Goal: Task Accomplishment & Management: Complete application form

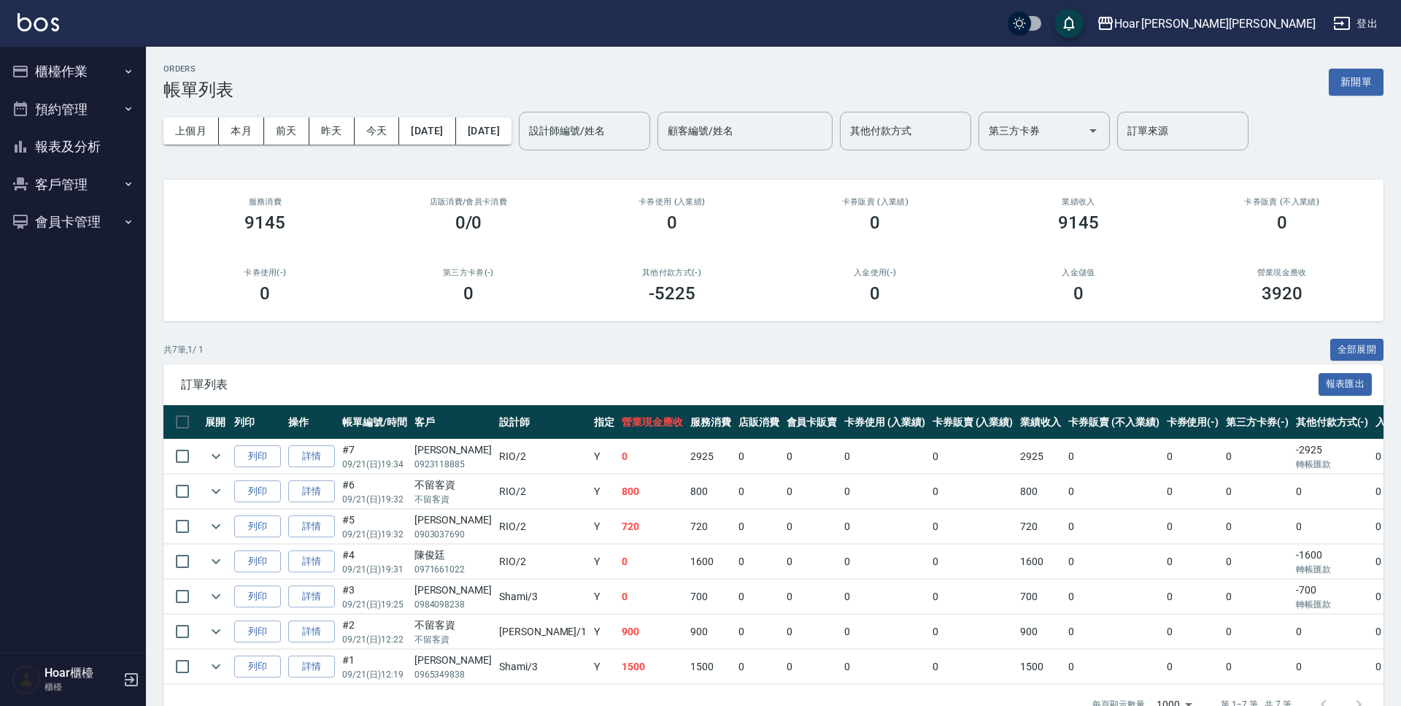
click at [80, 77] on button "櫃檯作業" at bounding box center [73, 72] width 134 height 38
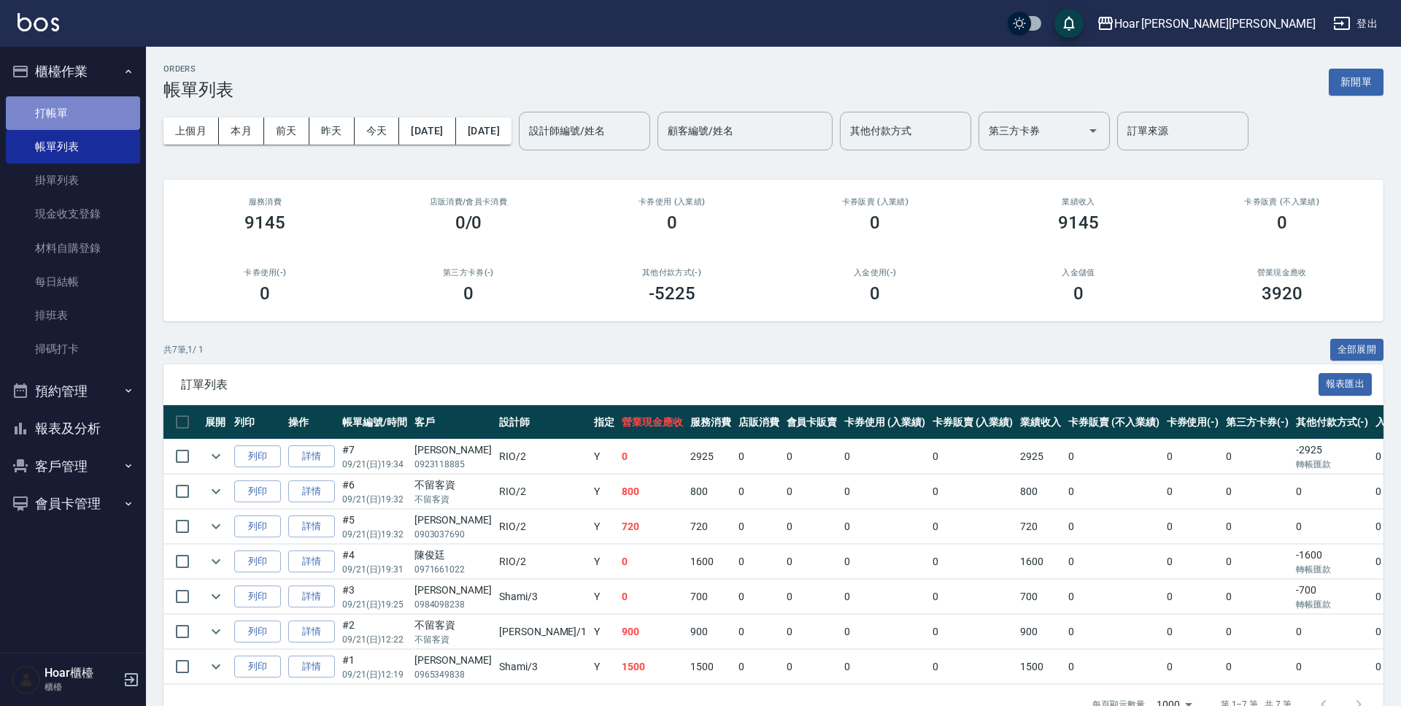
click at [64, 117] on link "打帳單" at bounding box center [73, 113] width 134 height 34
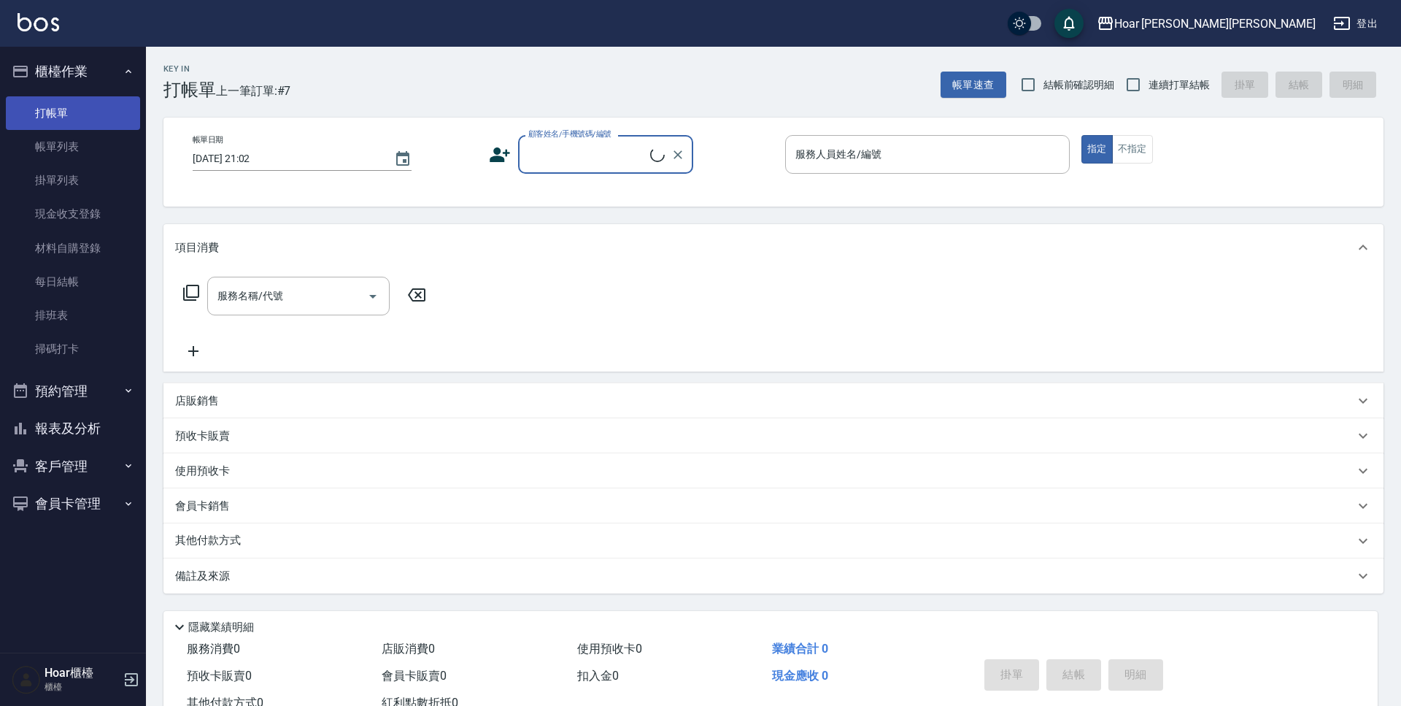
scroll to position [1, 0]
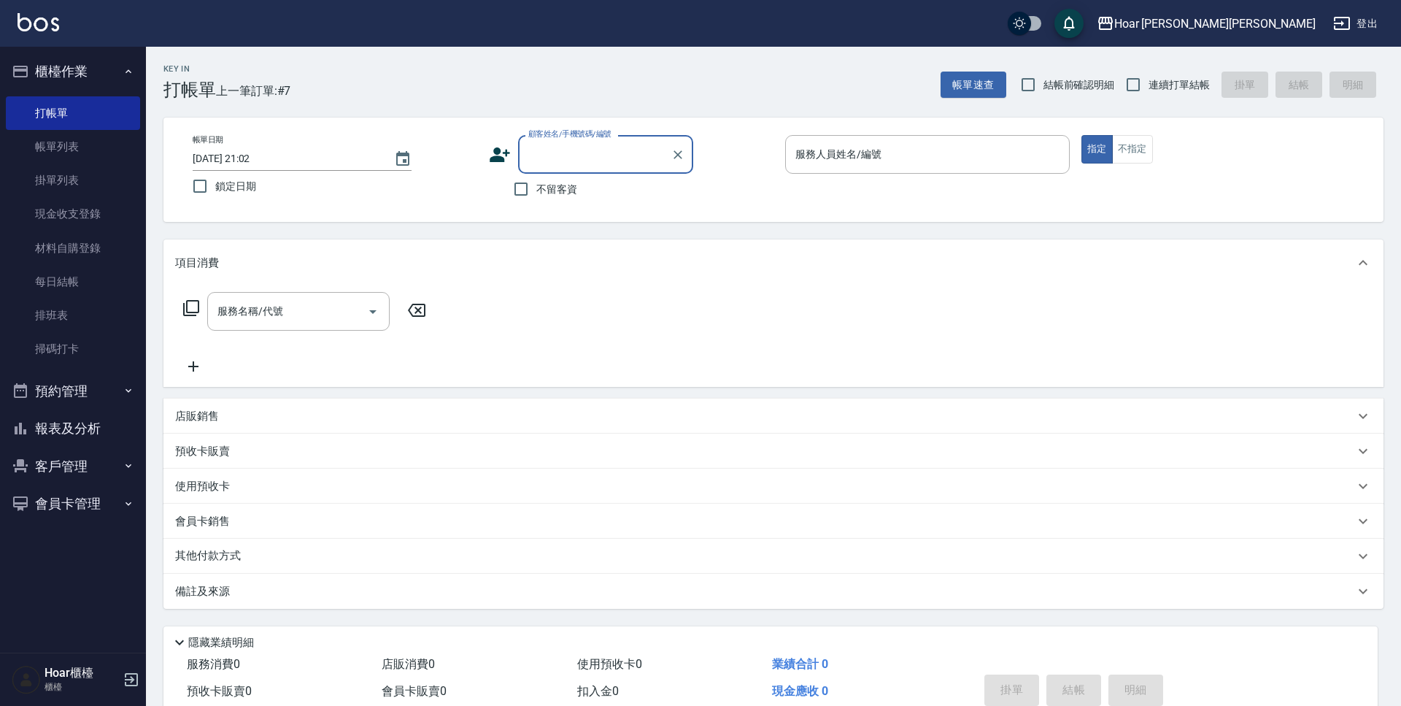
click at [48, 465] on button "客戶管理" at bounding box center [73, 466] width 134 height 38
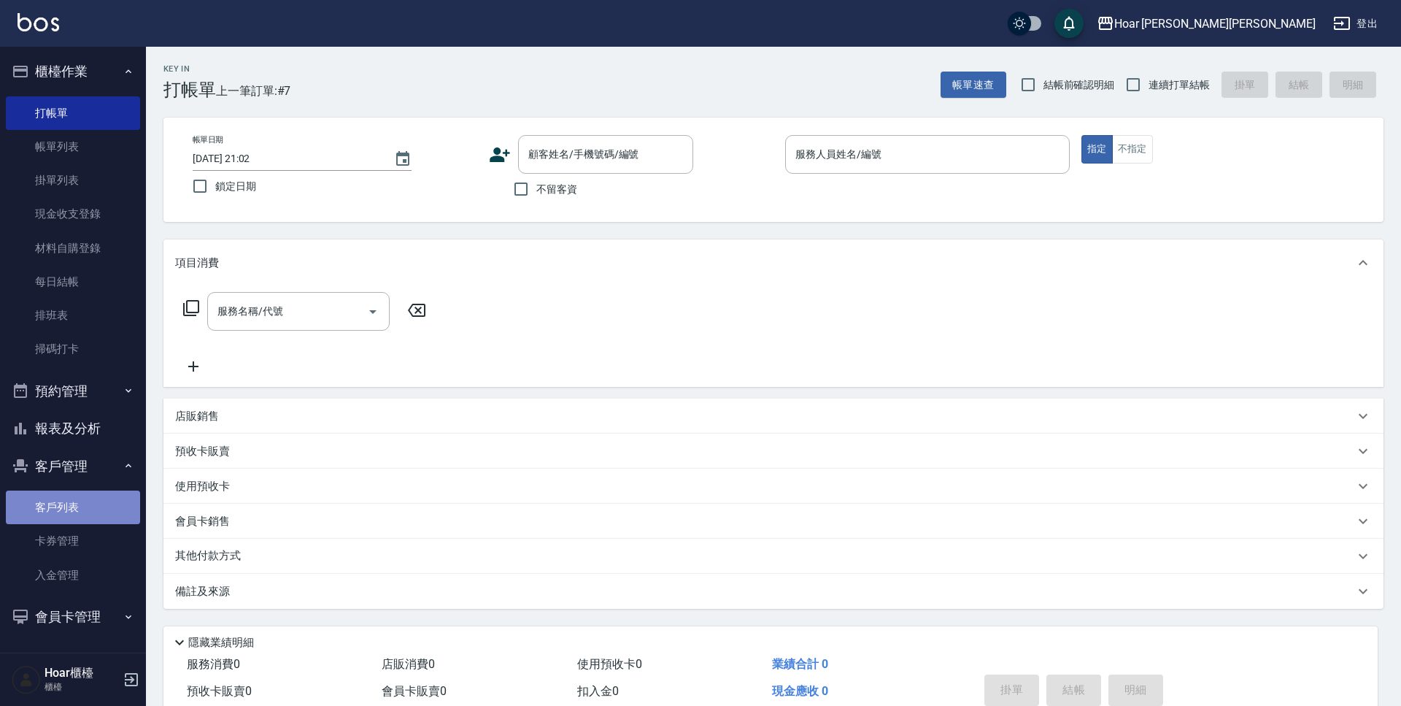
click at [72, 514] on link "客戶列表" at bounding box center [73, 507] width 134 height 34
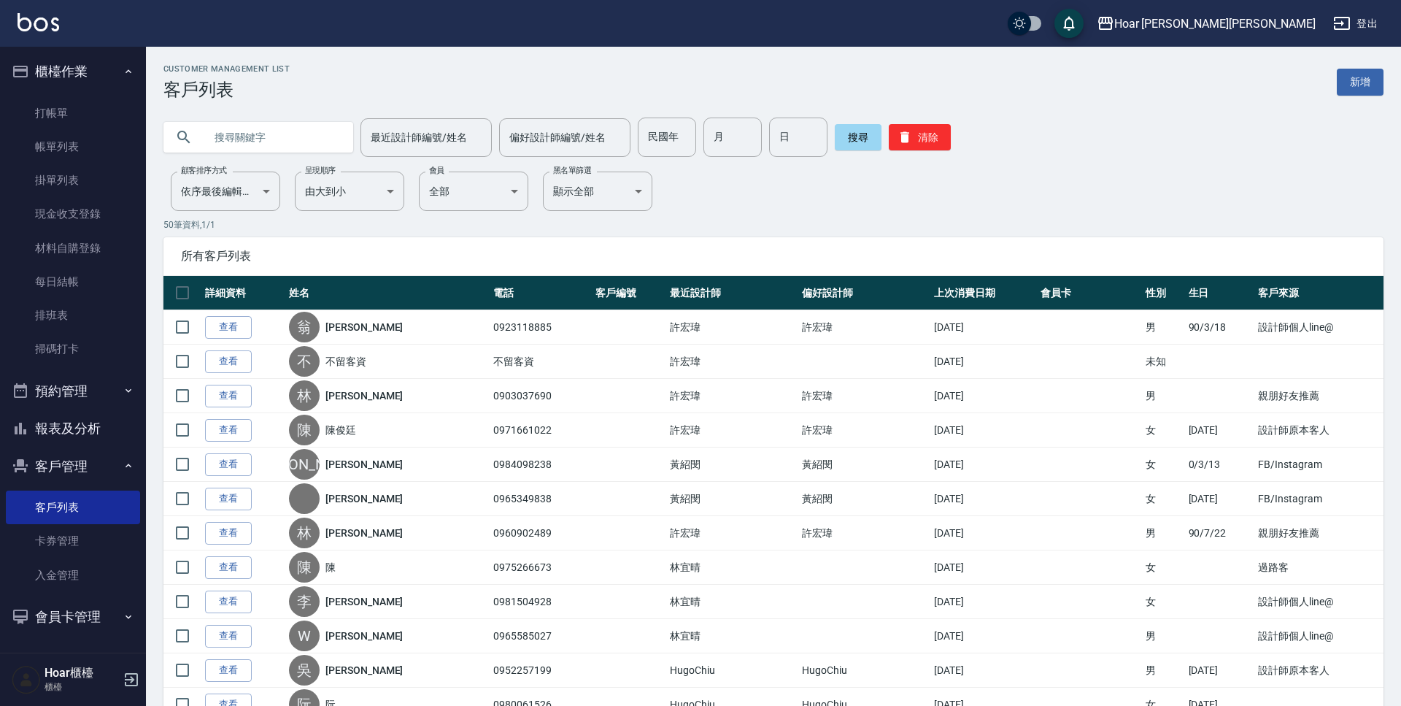
click at [287, 136] on input "text" at bounding box center [272, 136] width 137 height 39
click at [93, 142] on link "帳單列表" at bounding box center [73, 147] width 134 height 34
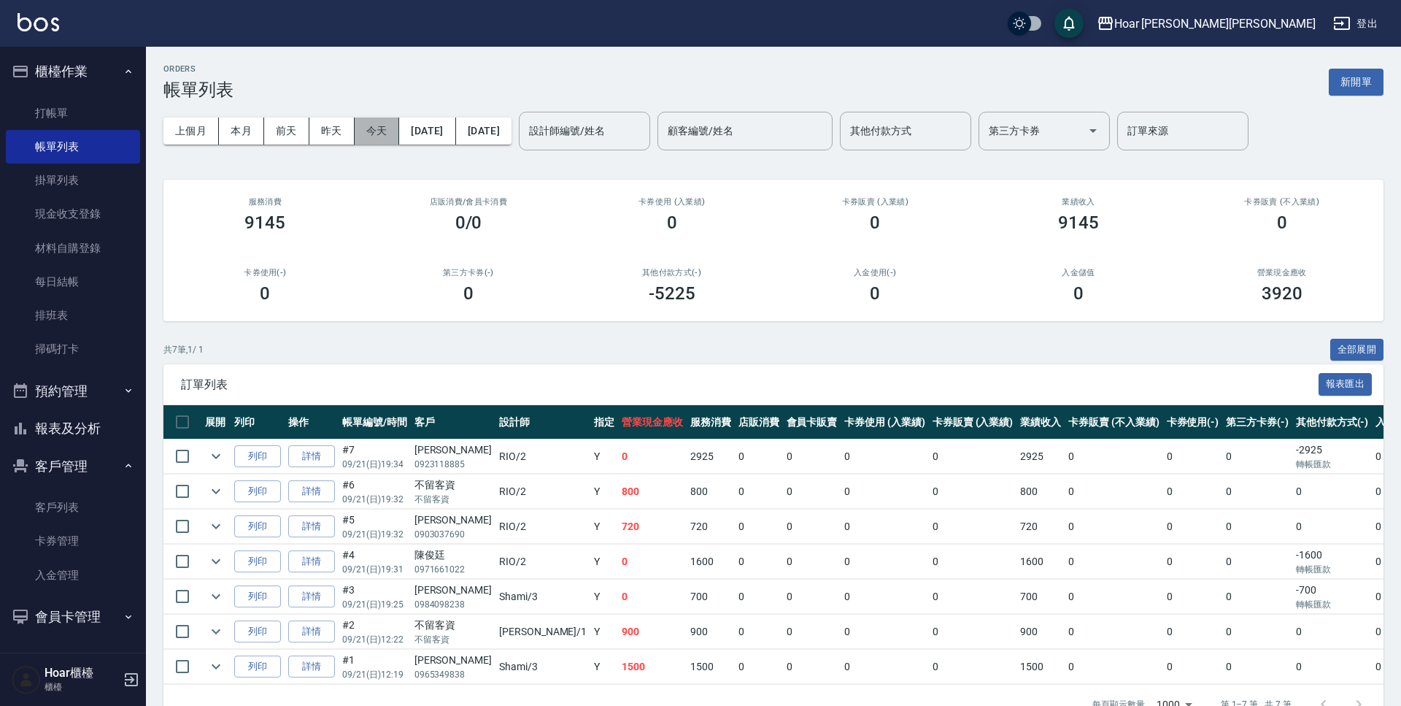
click at [377, 138] on button "今天" at bounding box center [377, 130] width 45 height 27
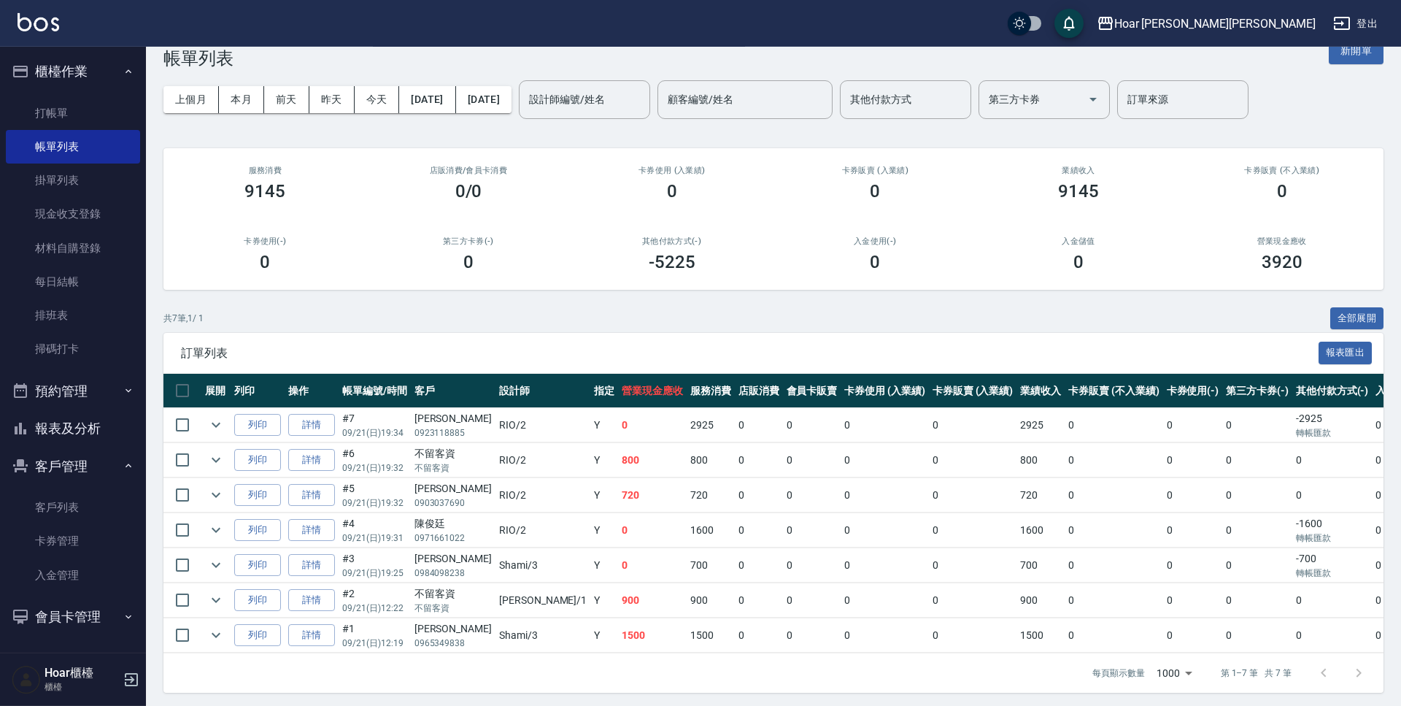
scroll to position [36, 0]
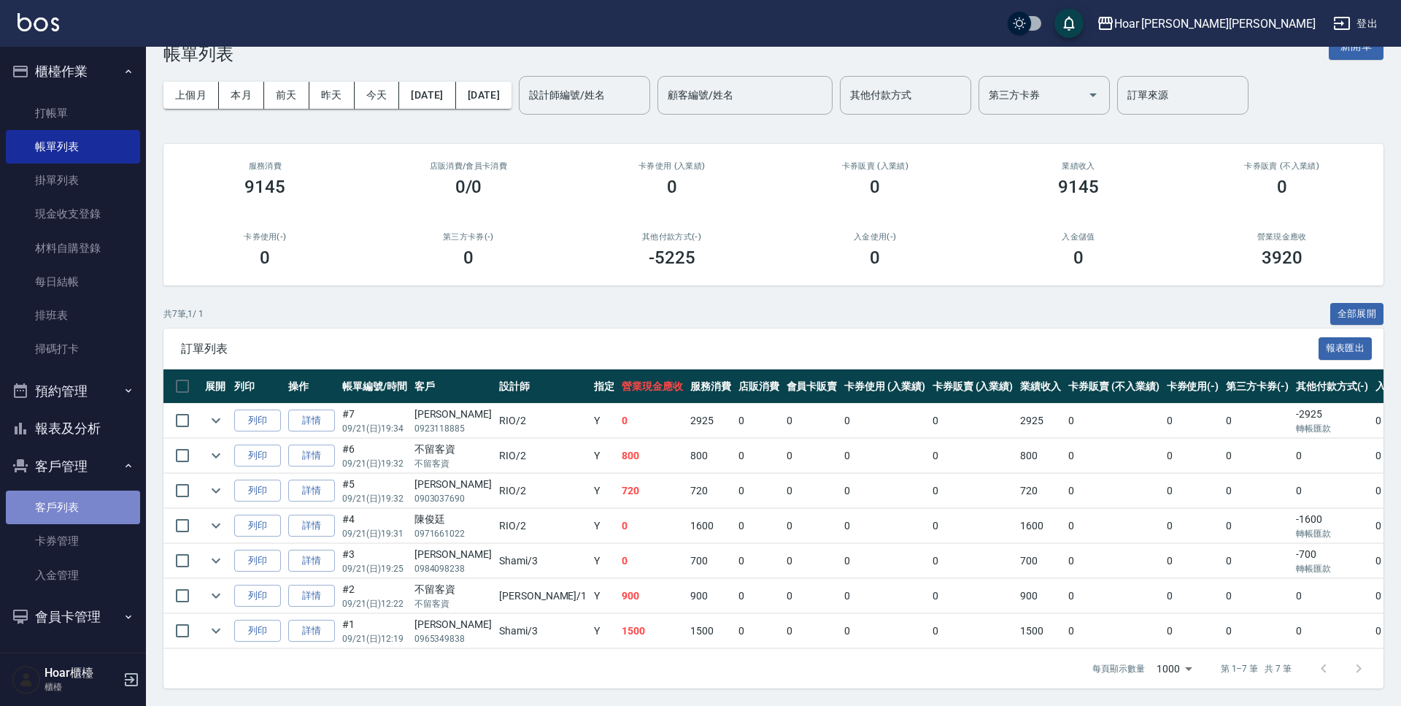
click at [117, 498] on link "客戶列表" at bounding box center [73, 507] width 134 height 34
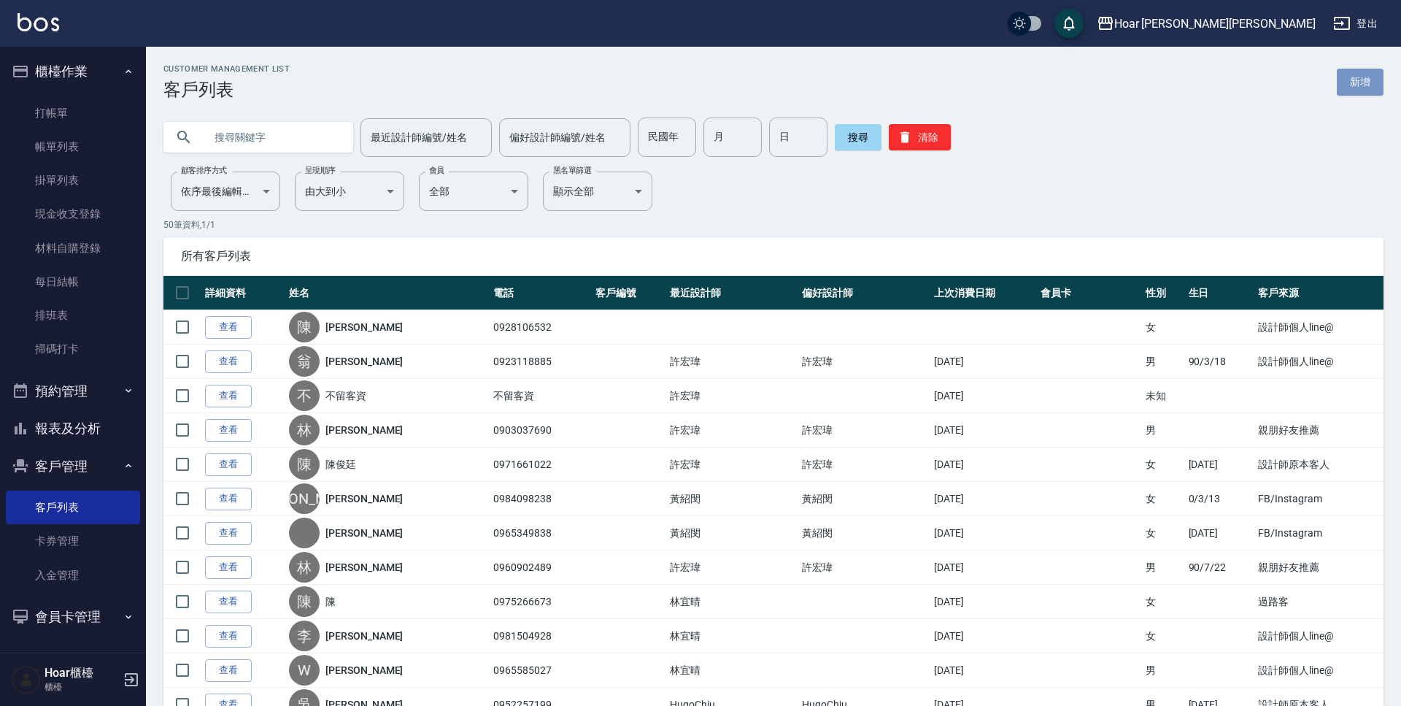
click at [1362, 87] on link "新增" at bounding box center [1360, 82] width 47 height 27
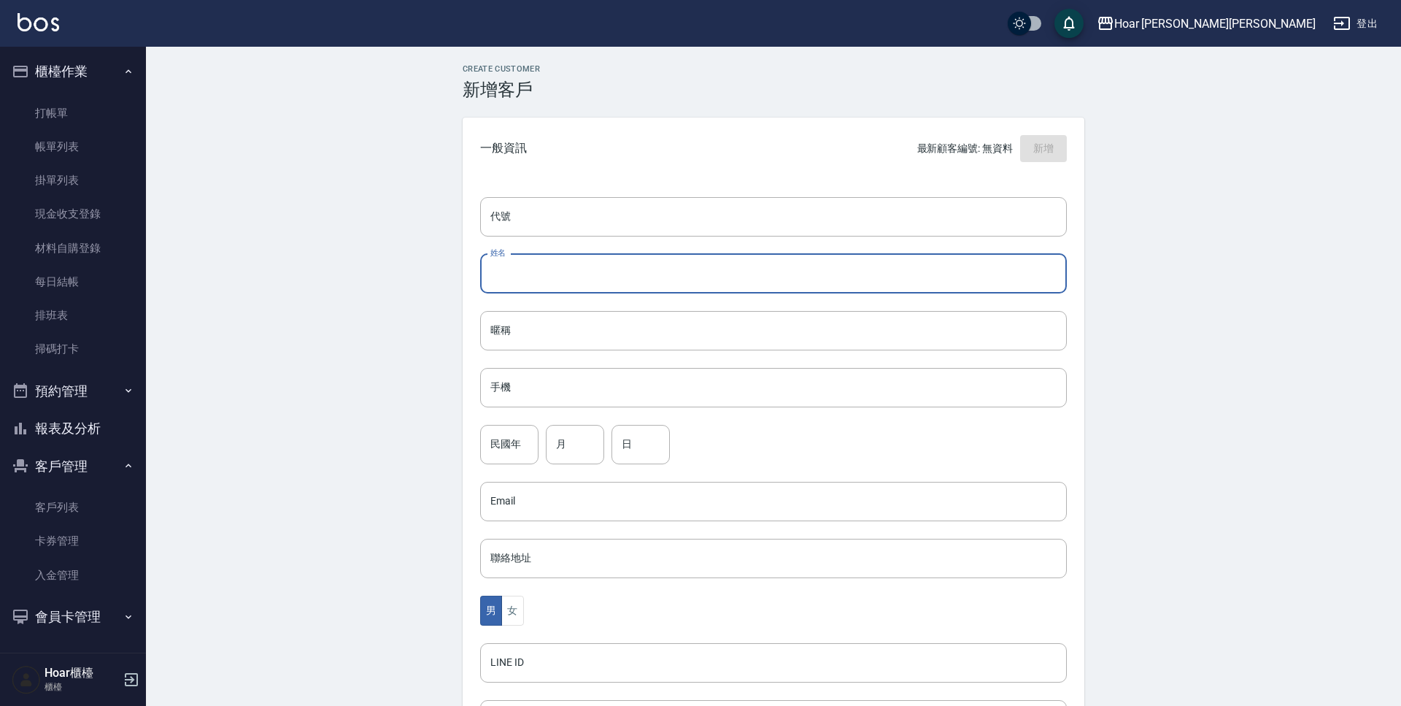
click at [648, 274] on input "姓名" at bounding box center [773, 273] width 587 height 39
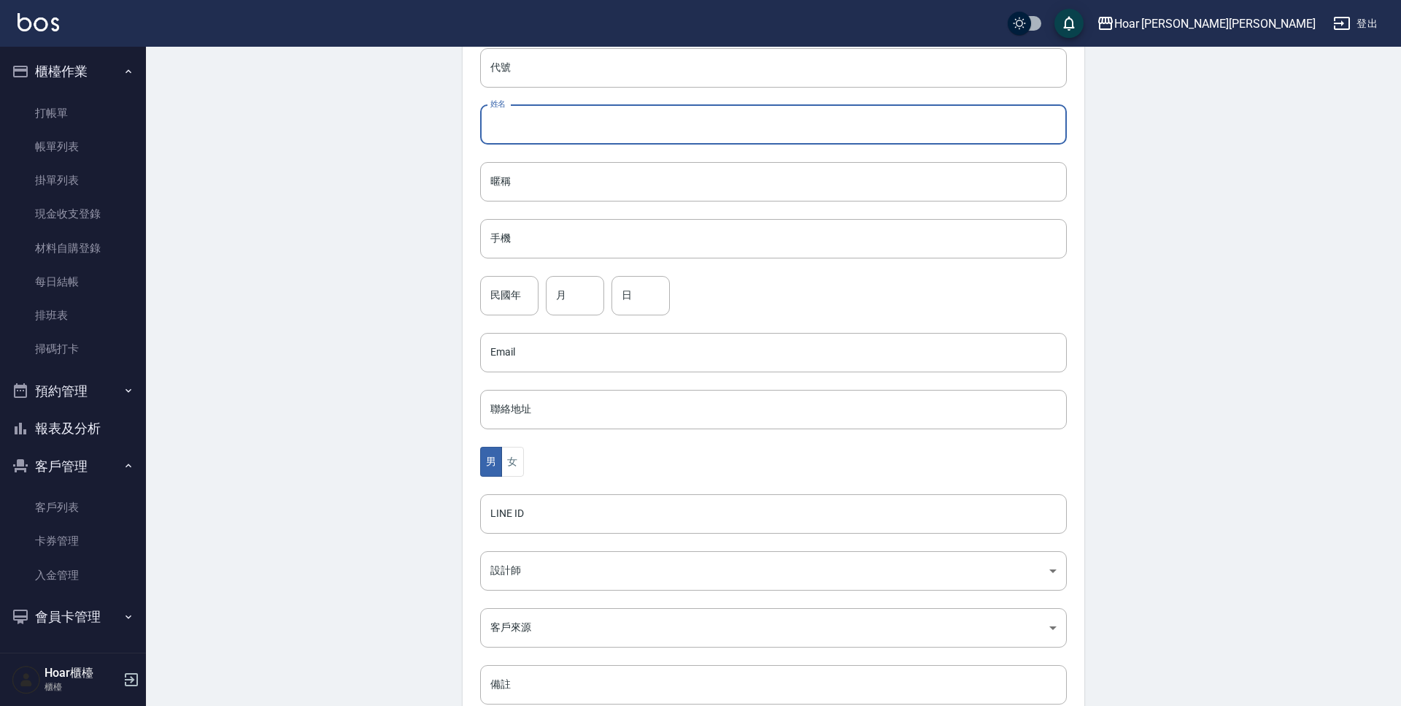
scroll to position [173, 0]
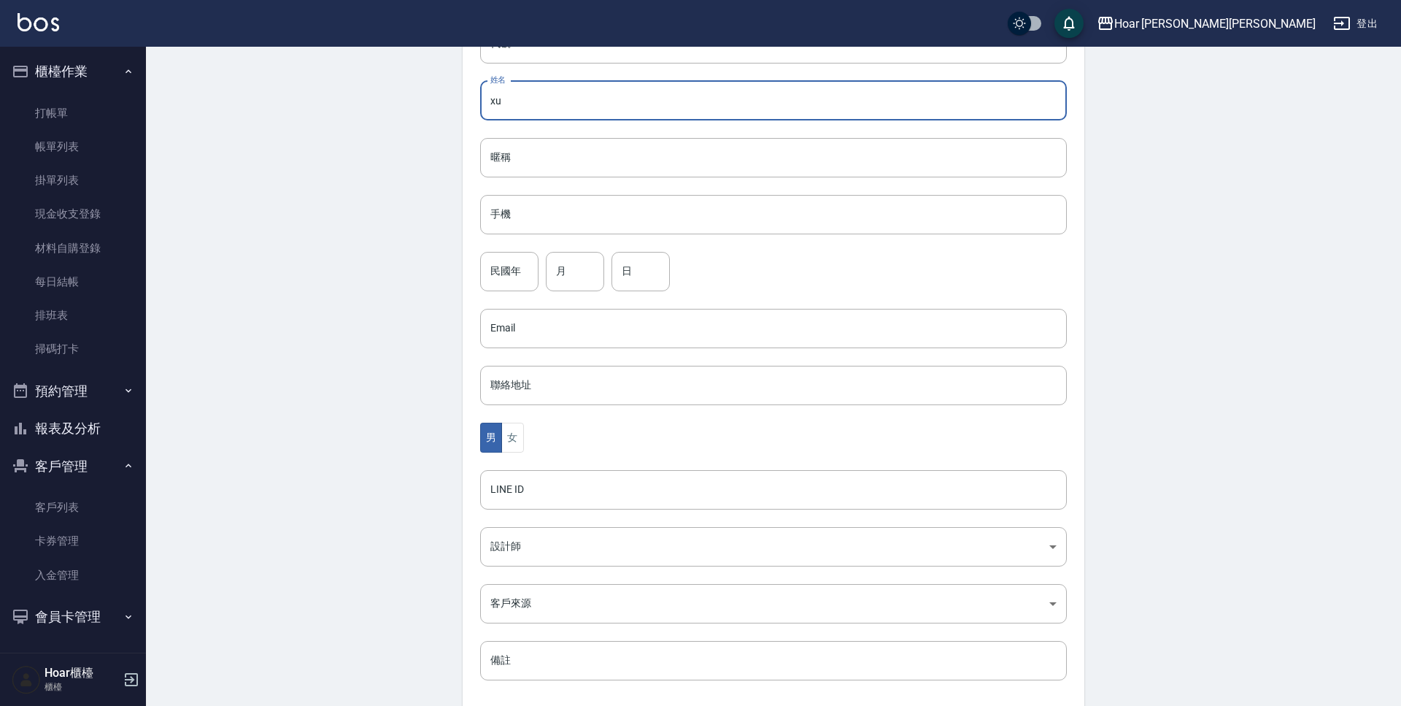
type input "x"
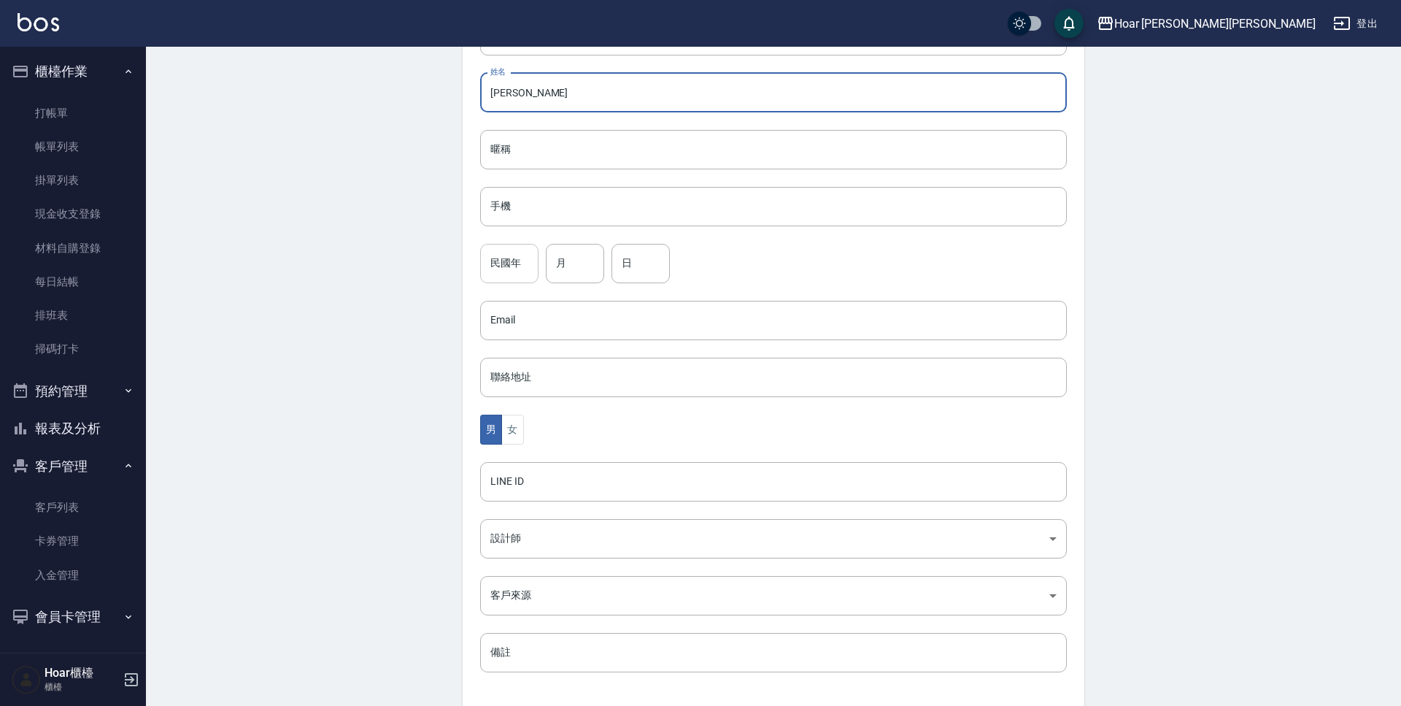
type input "[PERSON_NAME]"
click at [520, 258] on input "民國年" at bounding box center [509, 263] width 58 height 39
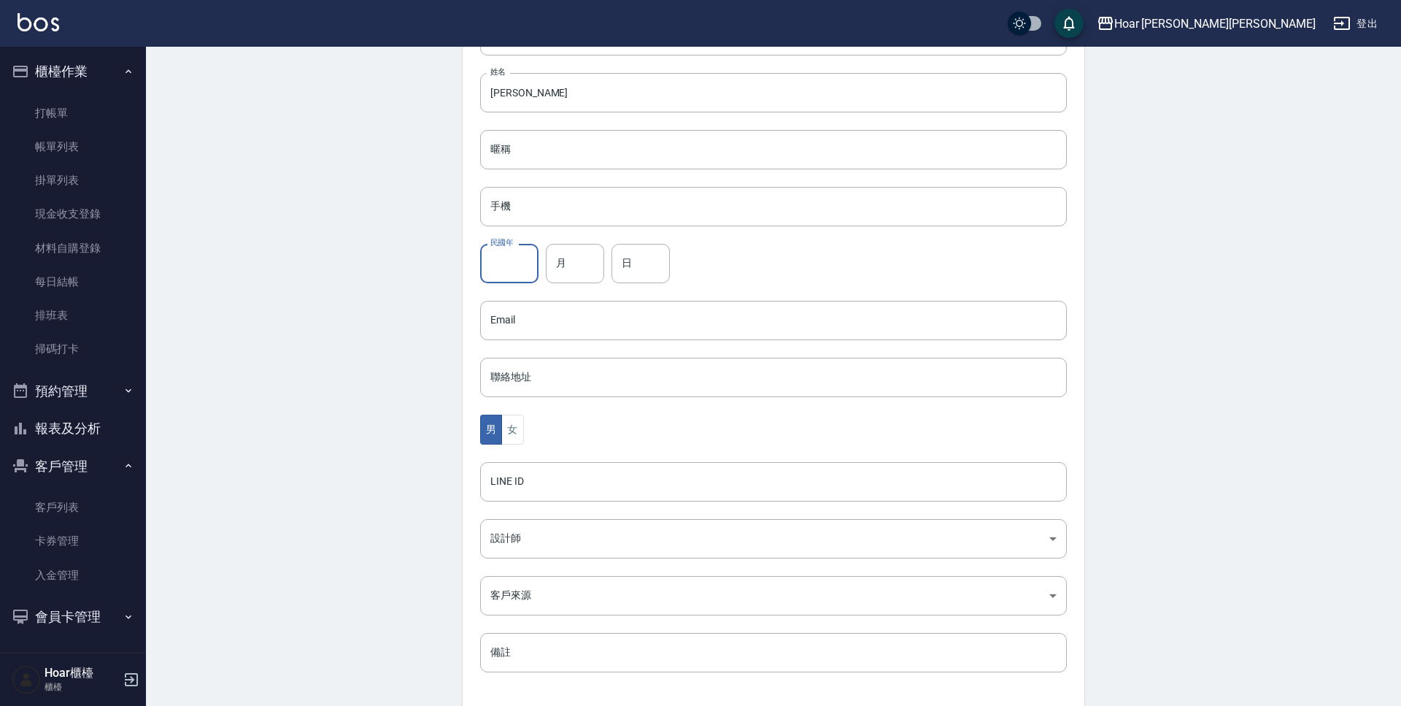
type input "ㄢ"
type input "90"
click at [579, 265] on input "月" at bounding box center [575, 263] width 58 height 39
type input "9"
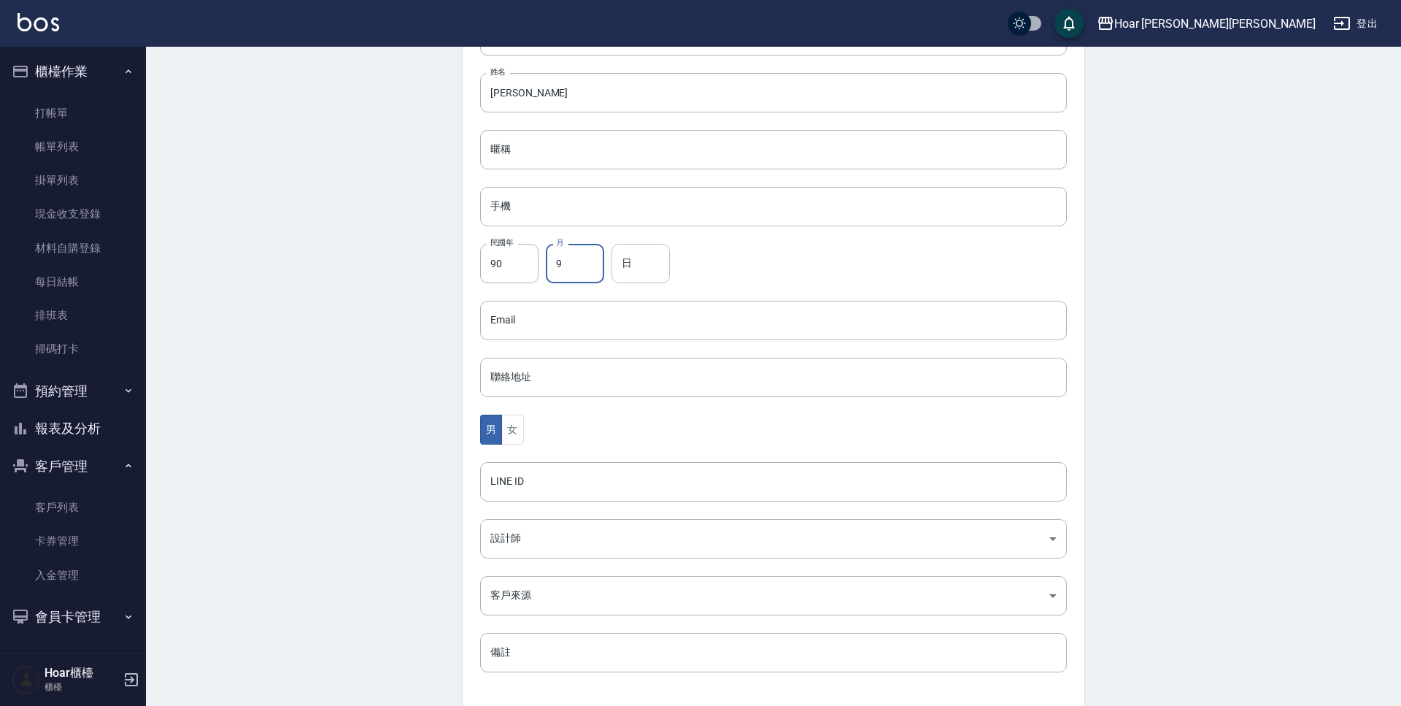
click at [655, 270] on input "日" at bounding box center [640, 263] width 58 height 39
type input "25"
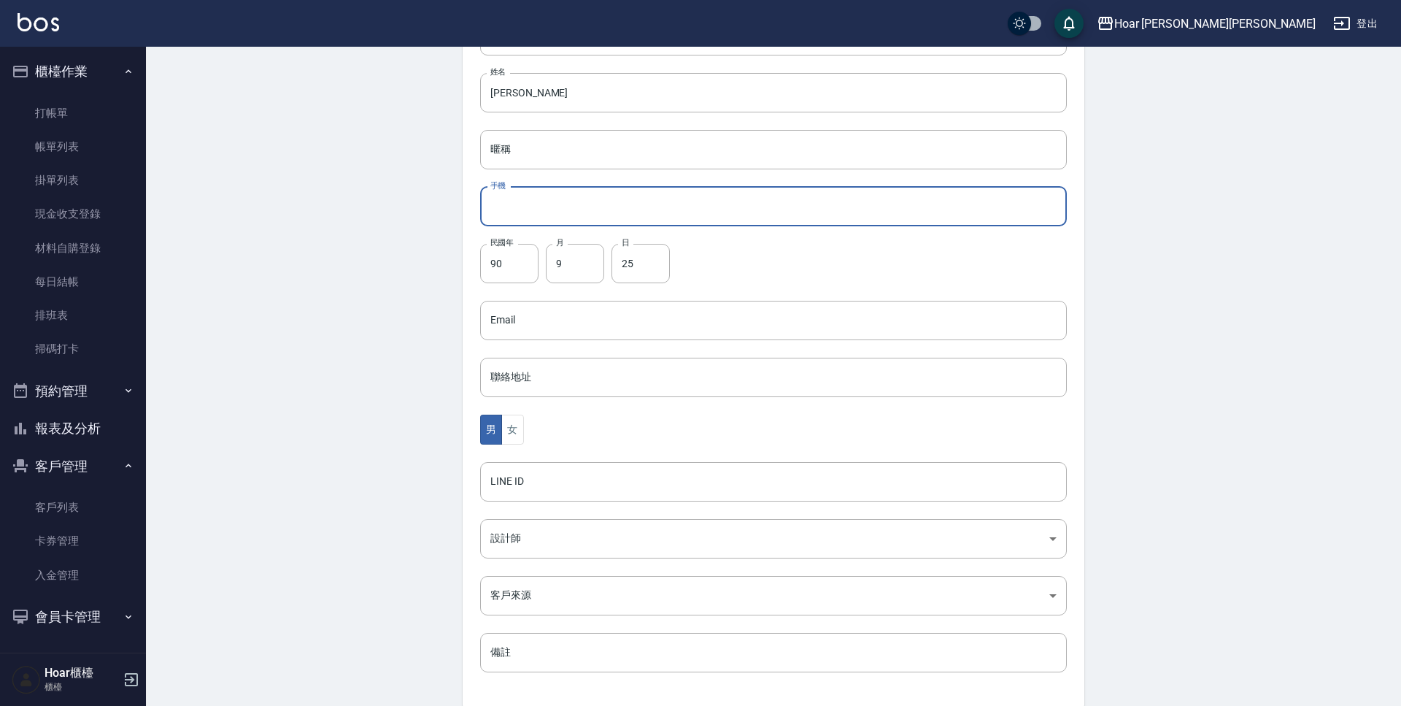
click at [603, 210] on input "手機" at bounding box center [773, 206] width 587 height 39
type input "0966628176"
click at [515, 428] on button "女" at bounding box center [512, 429] width 22 height 30
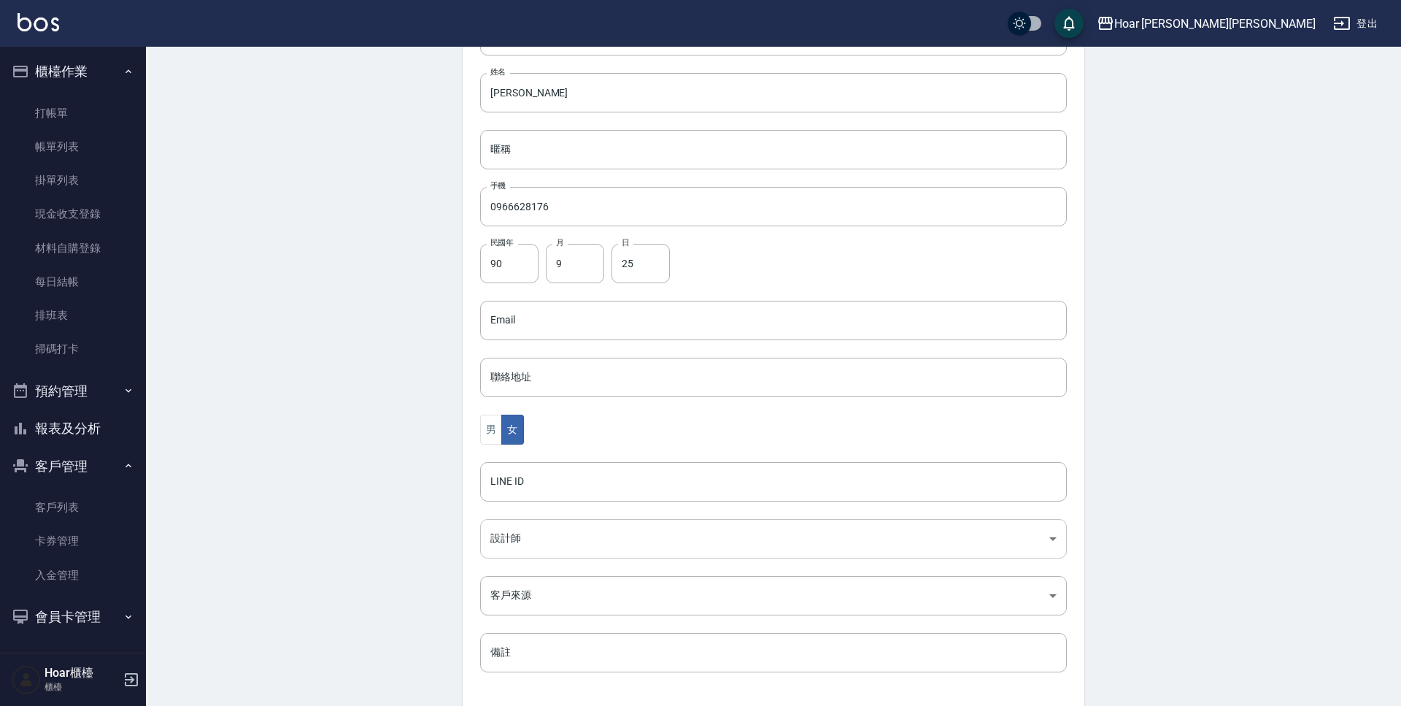
click at [566, 547] on body "Hoar [PERSON_NAME][PERSON_NAME] 登出 櫃檯作業 打帳單 帳單列表 掛單列表 現金收支登錄 材料自購登錄 每日結帳 排班表 掃碼…" at bounding box center [700, 294] width 1401 height 950
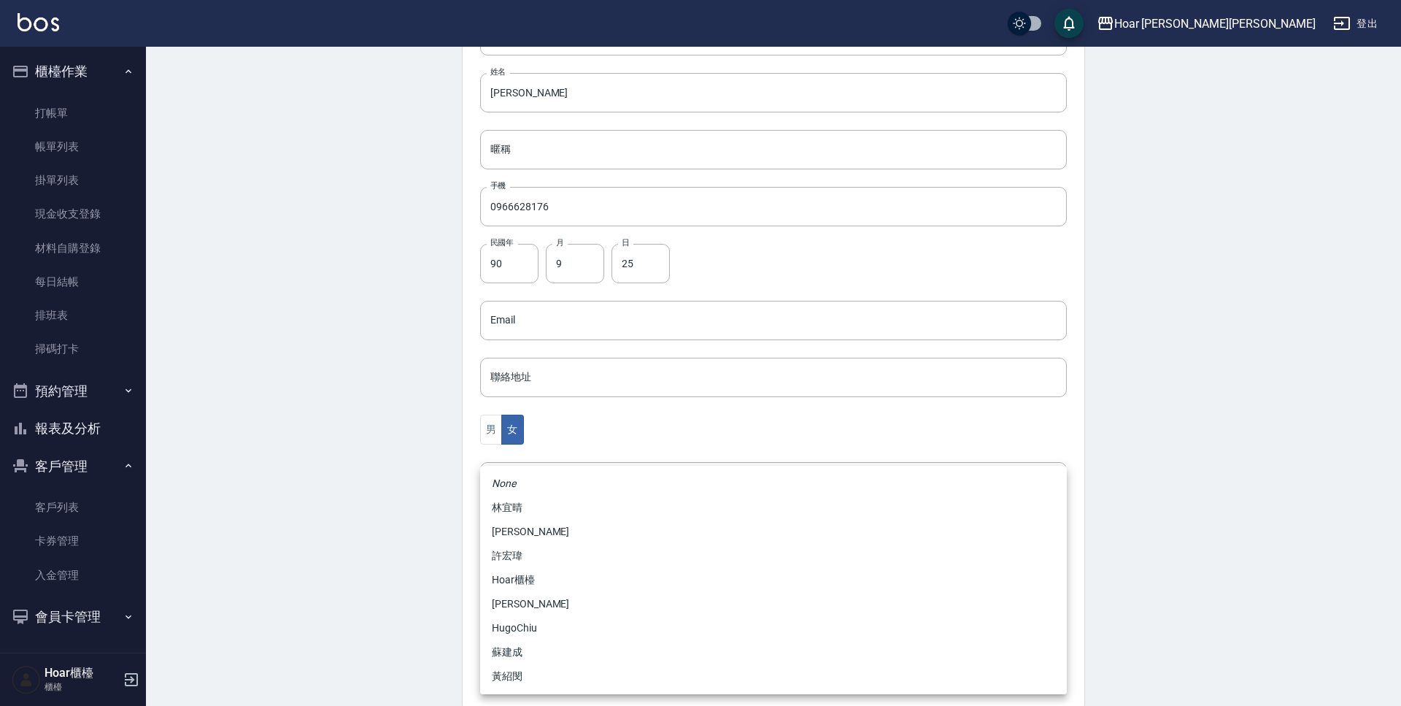
click at [551, 679] on li "黃紹閔" at bounding box center [773, 676] width 587 height 24
type input "ca54d0d9-00fe-490f-ba6a-72a5339bf885"
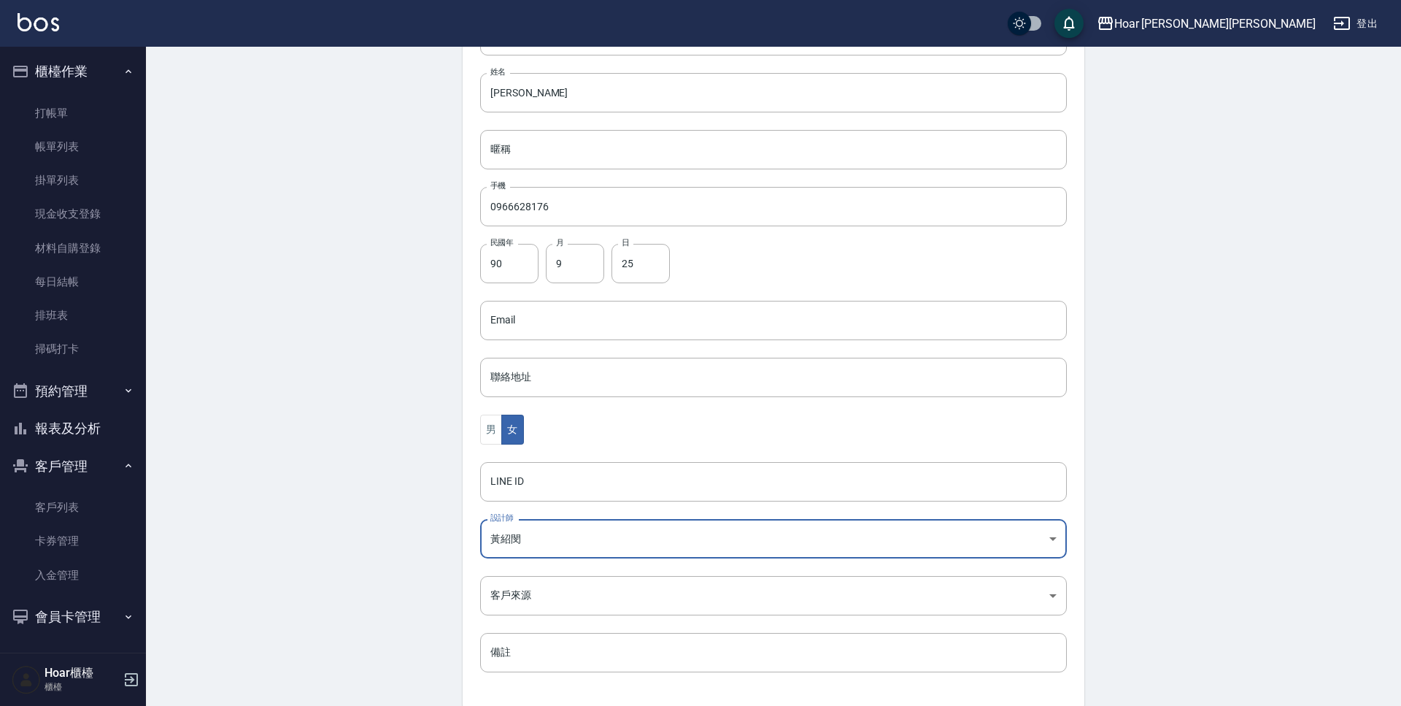
click at [539, 595] on body "Hoar [PERSON_NAME][PERSON_NAME] 登出 櫃檯作業 打帳單 帳單列表 掛單列表 現金收支登錄 材料自購登錄 每日結帳 排班表 掃碼…" at bounding box center [700, 294] width 1401 height 950
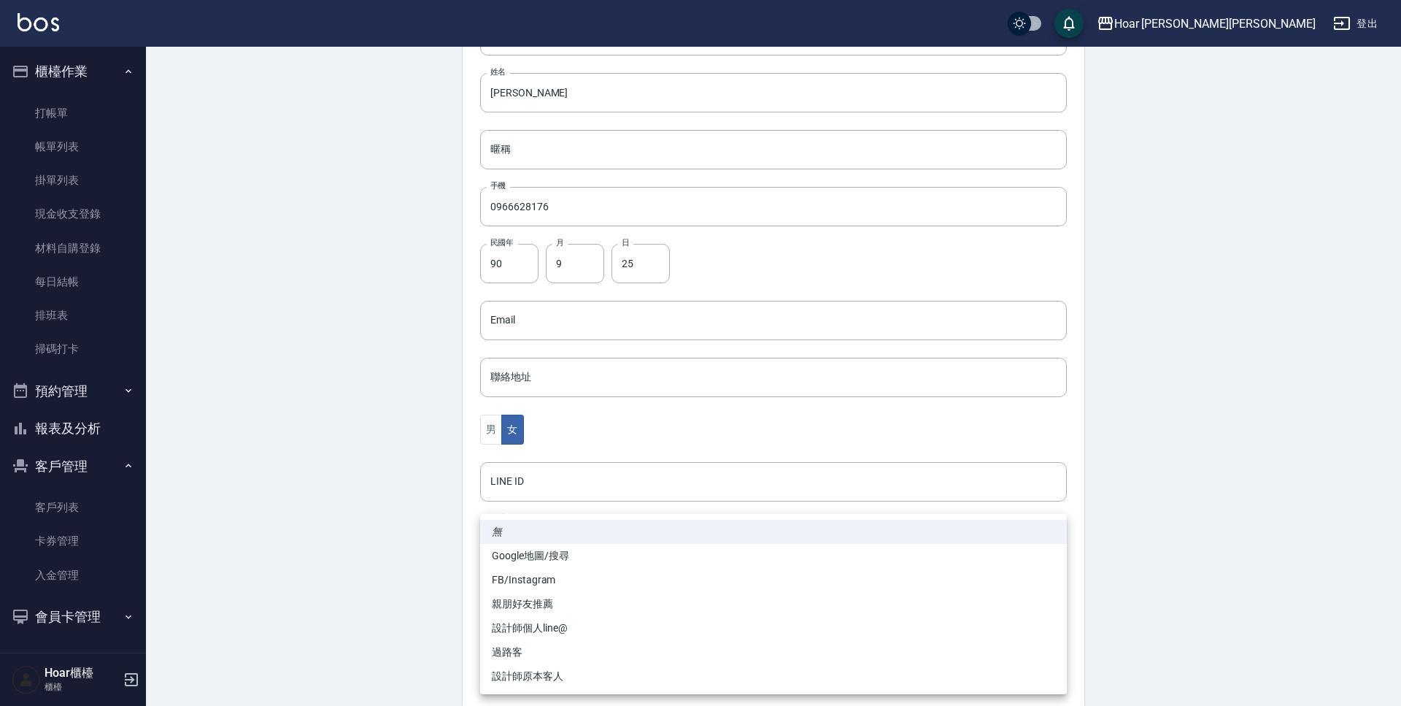
click at [543, 584] on li "FB/Instagram" at bounding box center [773, 580] width 587 height 24
type input "FB/Instagram"
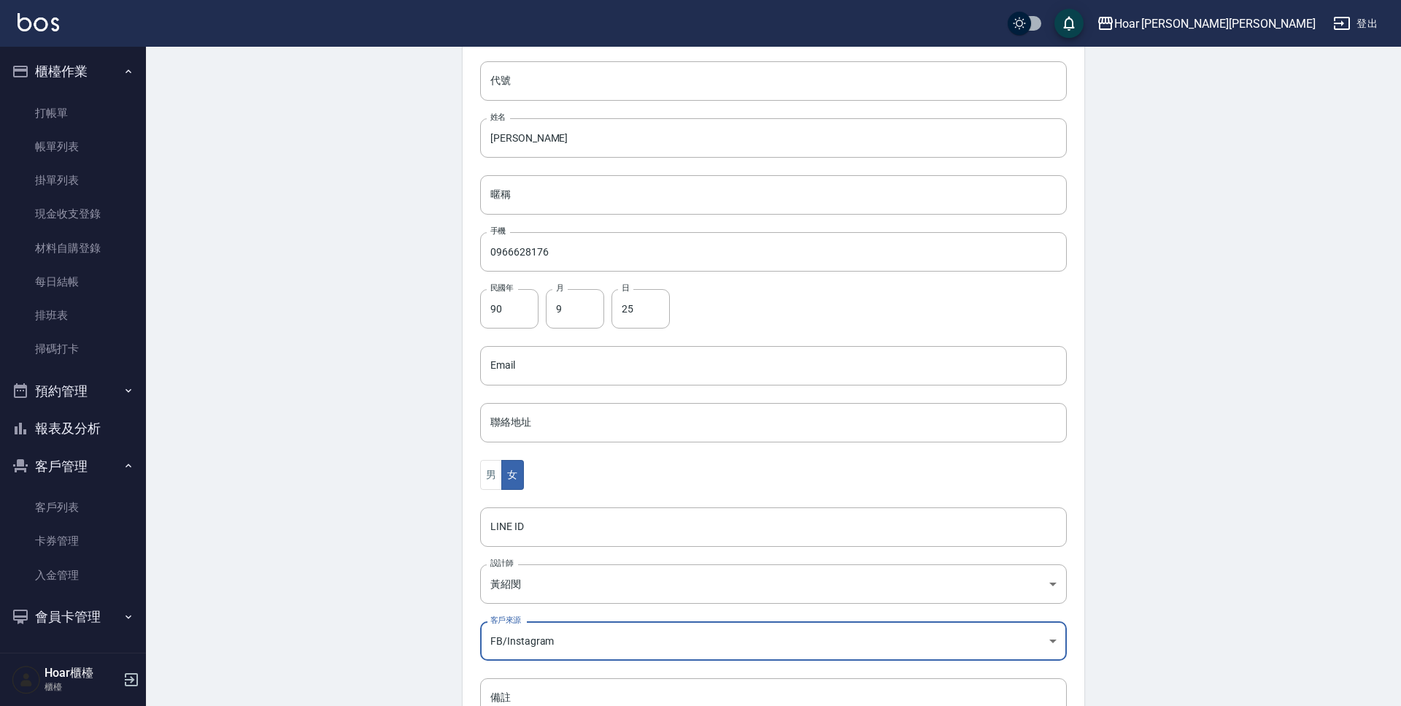
scroll to position [244, 0]
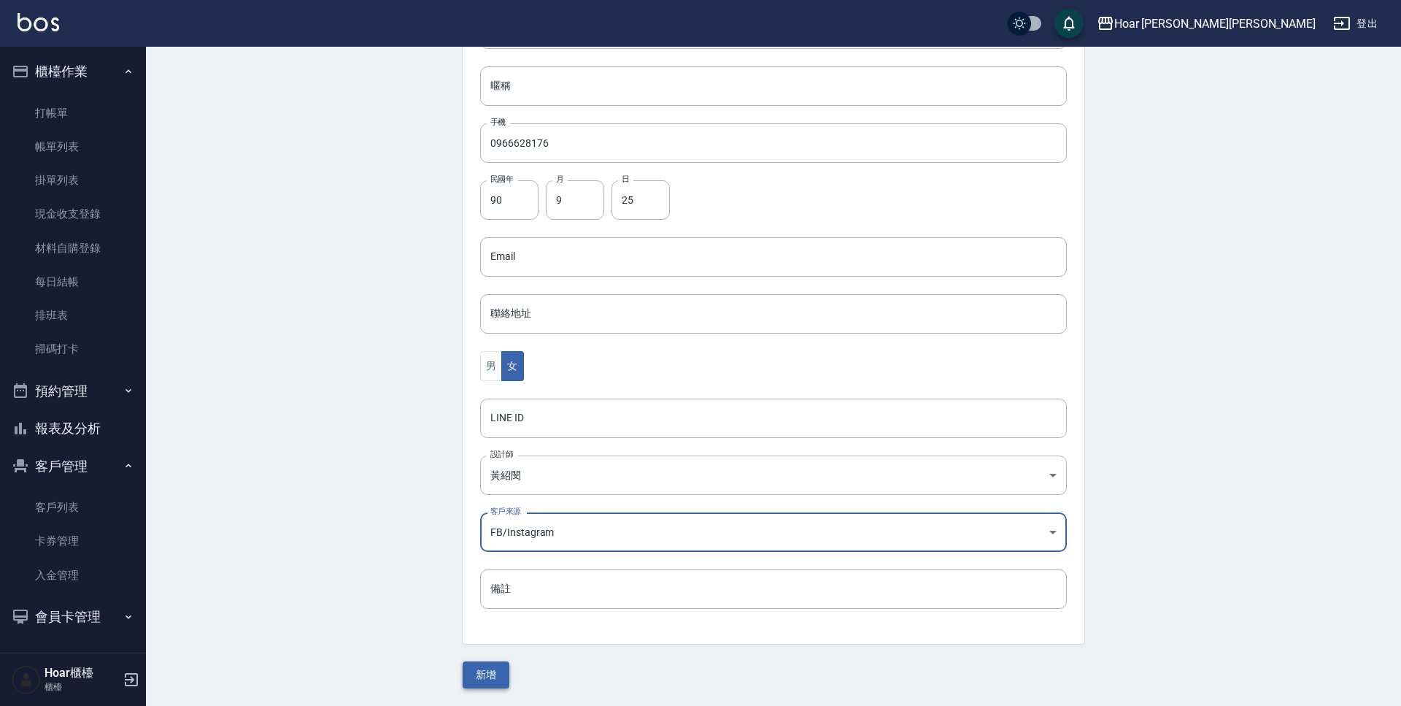
click at [482, 671] on button "新增" at bounding box center [486, 674] width 47 height 27
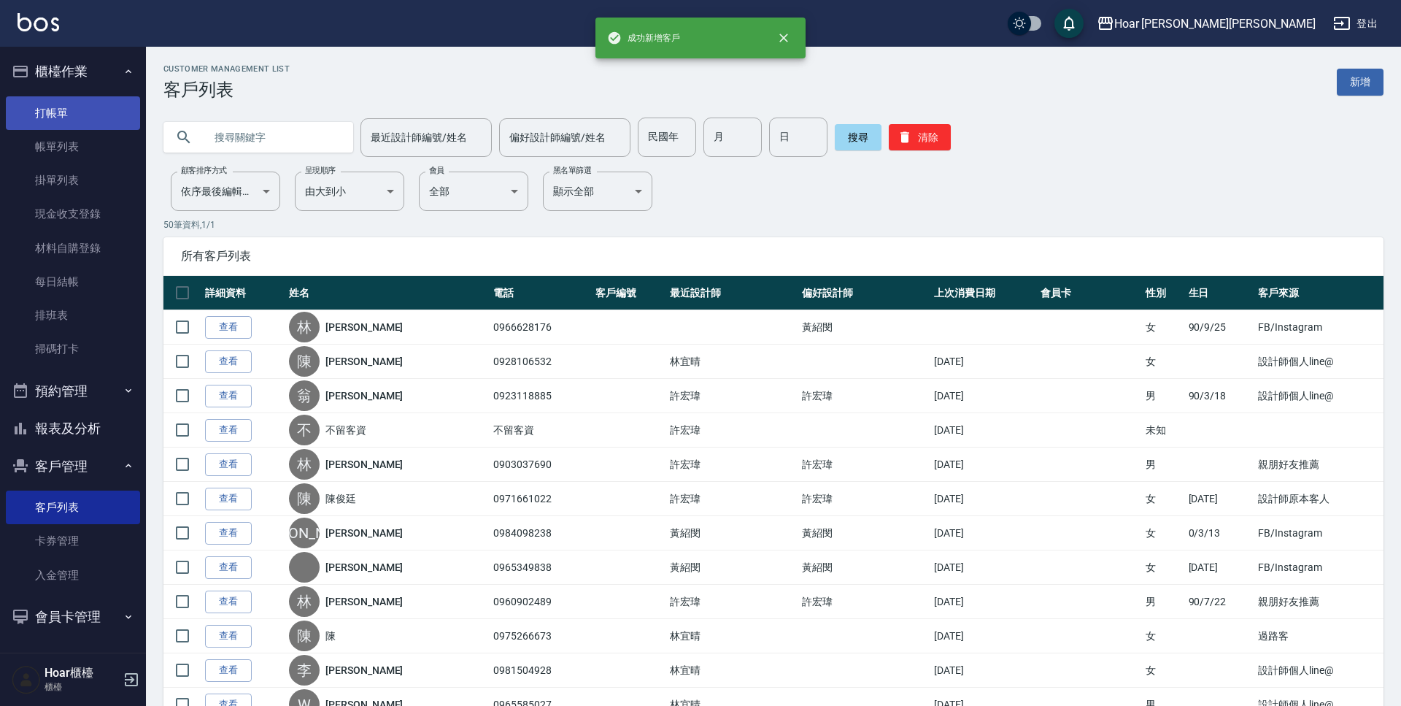
click at [69, 108] on link "打帳單" at bounding box center [73, 113] width 134 height 34
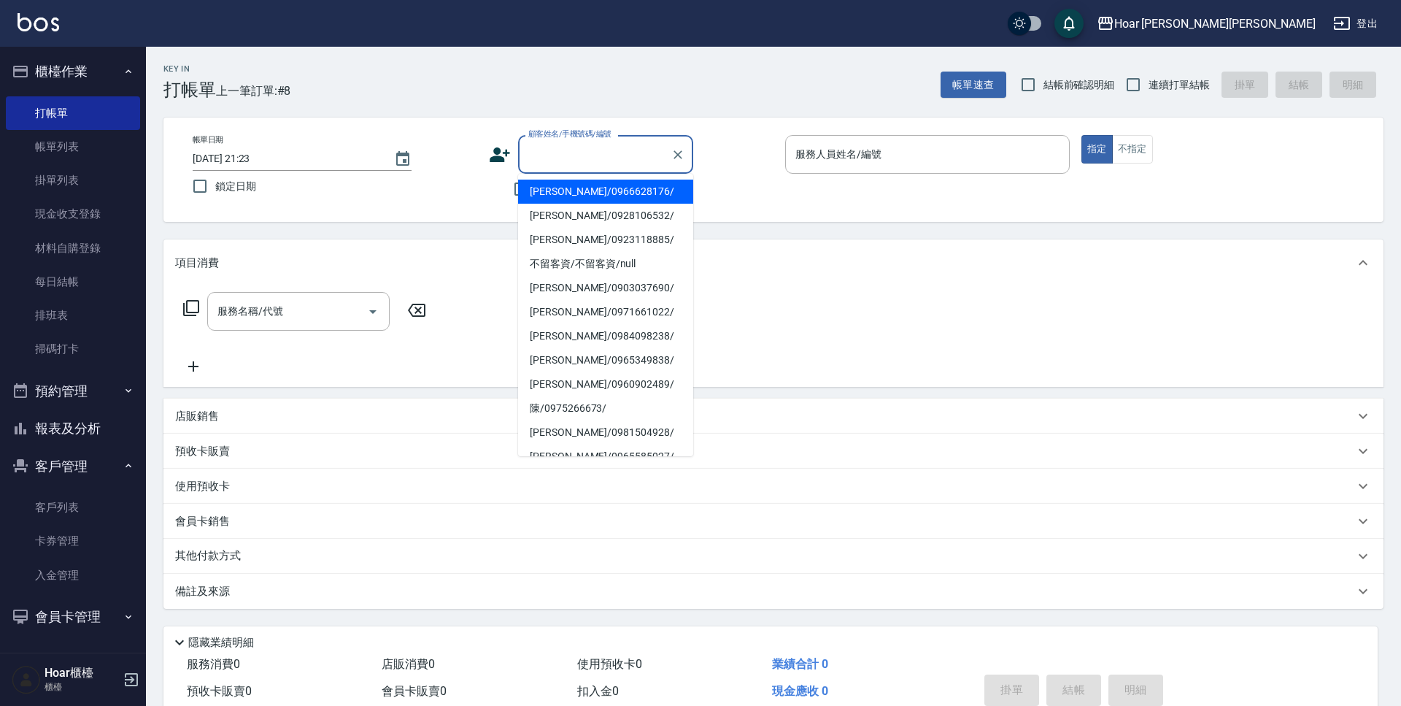
click at [648, 154] on input "顧客姓名/手機號碼/編號" at bounding box center [595, 155] width 140 height 26
click at [595, 186] on li "[PERSON_NAME]/0966628176/" at bounding box center [605, 192] width 175 height 24
type input "[PERSON_NAME]/0966628176/"
type input "Shami-3"
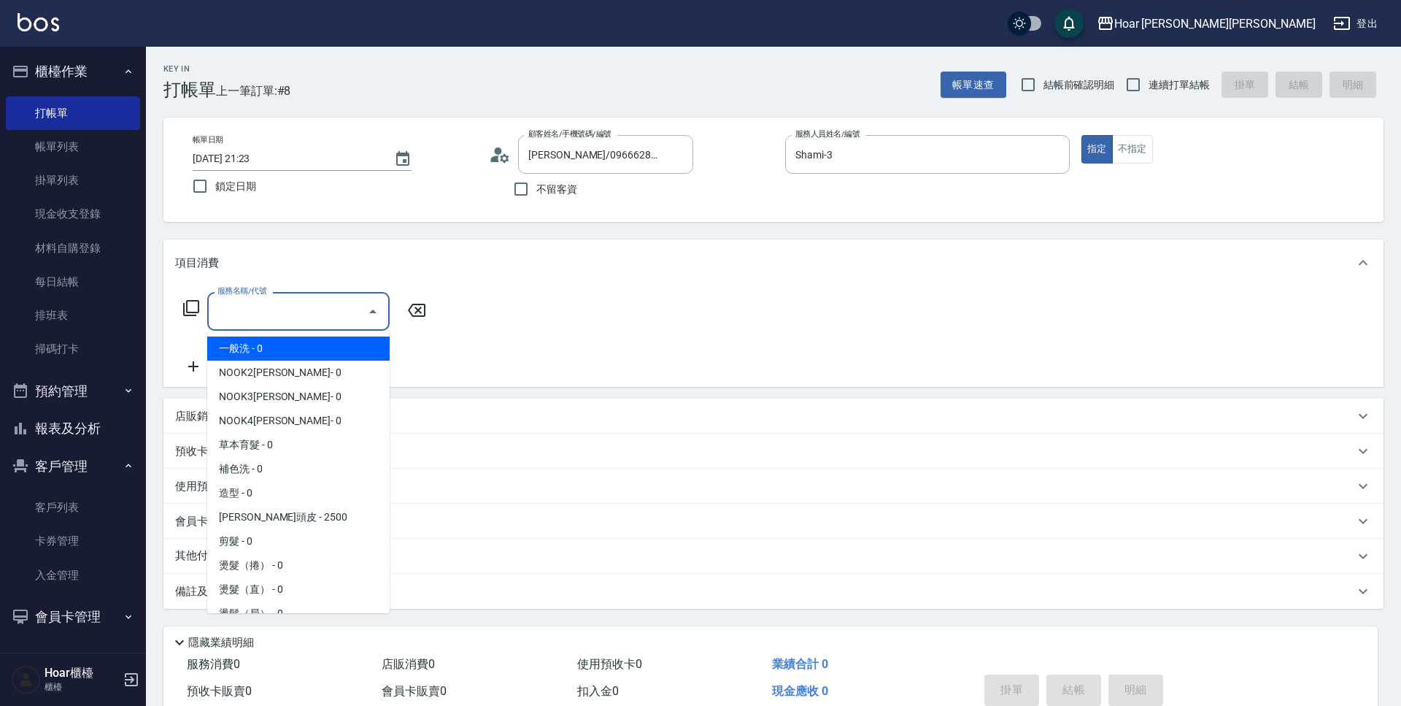
drag, startPoint x: 251, startPoint y: 301, endPoint x: 258, endPoint y: 294, distance: 10.3
click at [253, 298] on input "服務名稱/代號" at bounding box center [287, 311] width 147 height 26
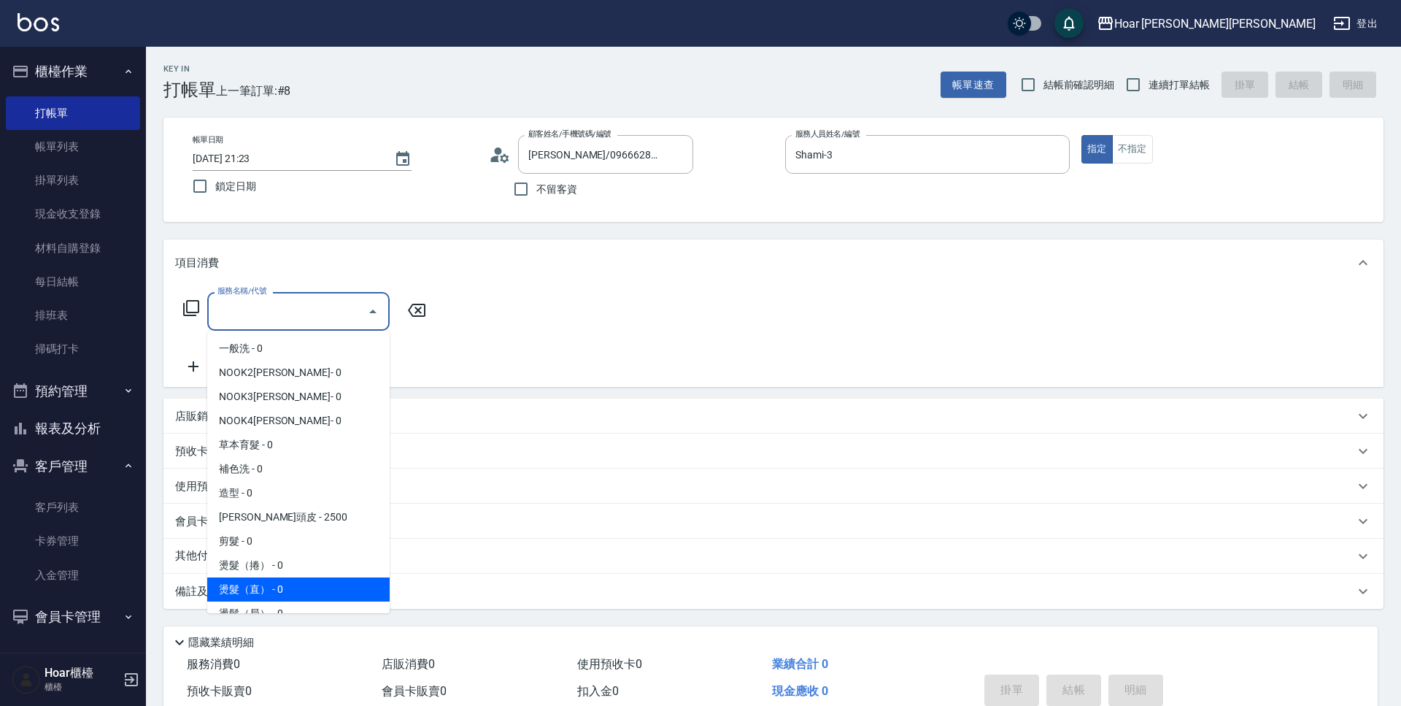
click at [263, 587] on span "燙髮（直） - 0" at bounding box center [298, 589] width 182 height 24
type input "燙髮（直）(302)"
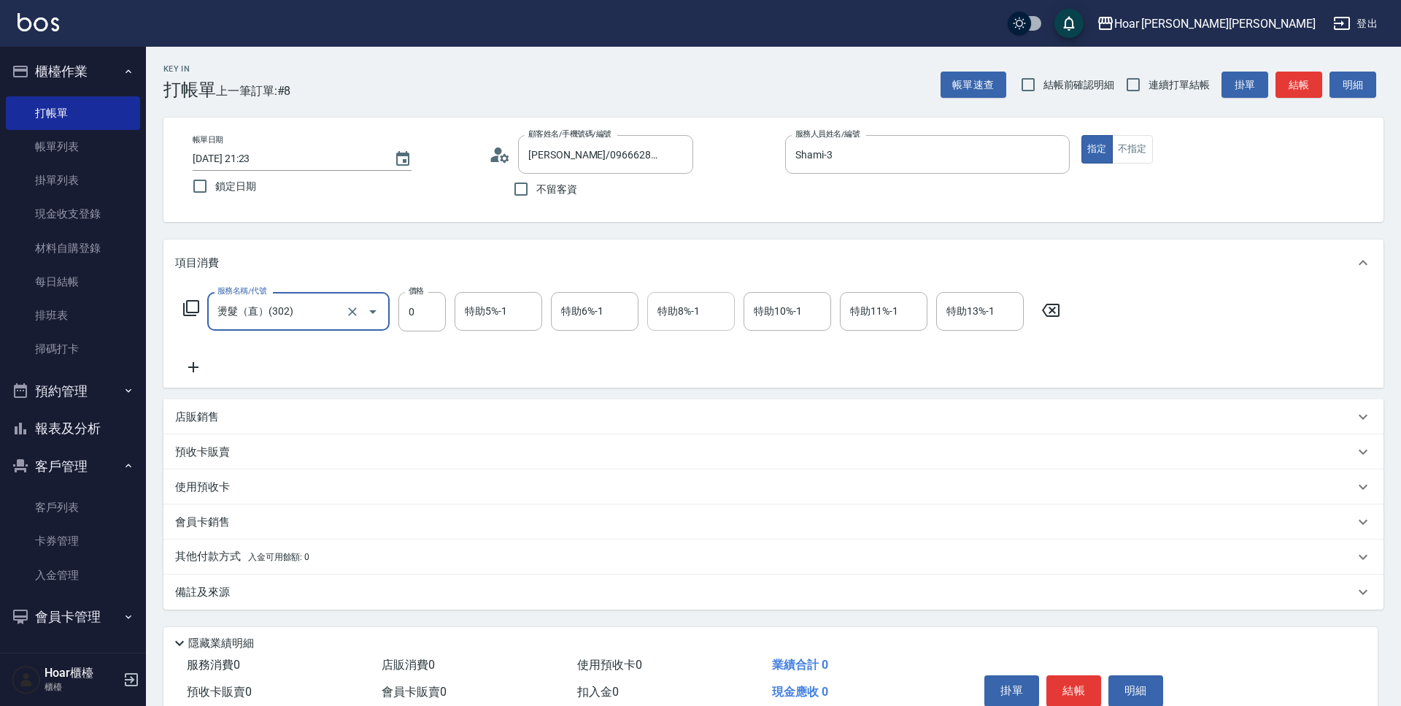
click at [698, 312] on input "特助8%-1" at bounding box center [691, 311] width 74 height 26
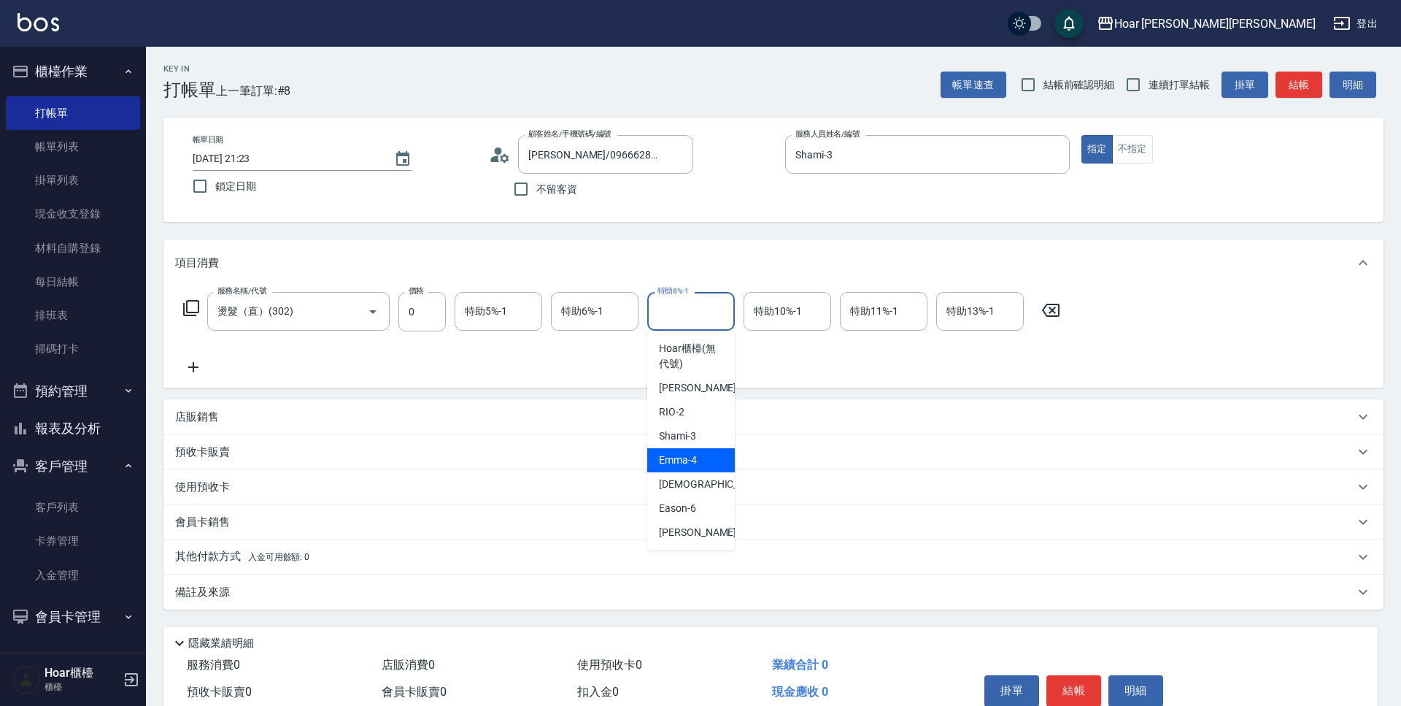
drag, startPoint x: 705, startPoint y: 463, endPoint x: 643, endPoint y: 439, distance: 66.5
click at [705, 463] on div "[PERSON_NAME] -4" at bounding box center [691, 460] width 88 height 24
type input "Emma-4"
click at [418, 312] on input "0" at bounding box center [421, 311] width 47 height 39
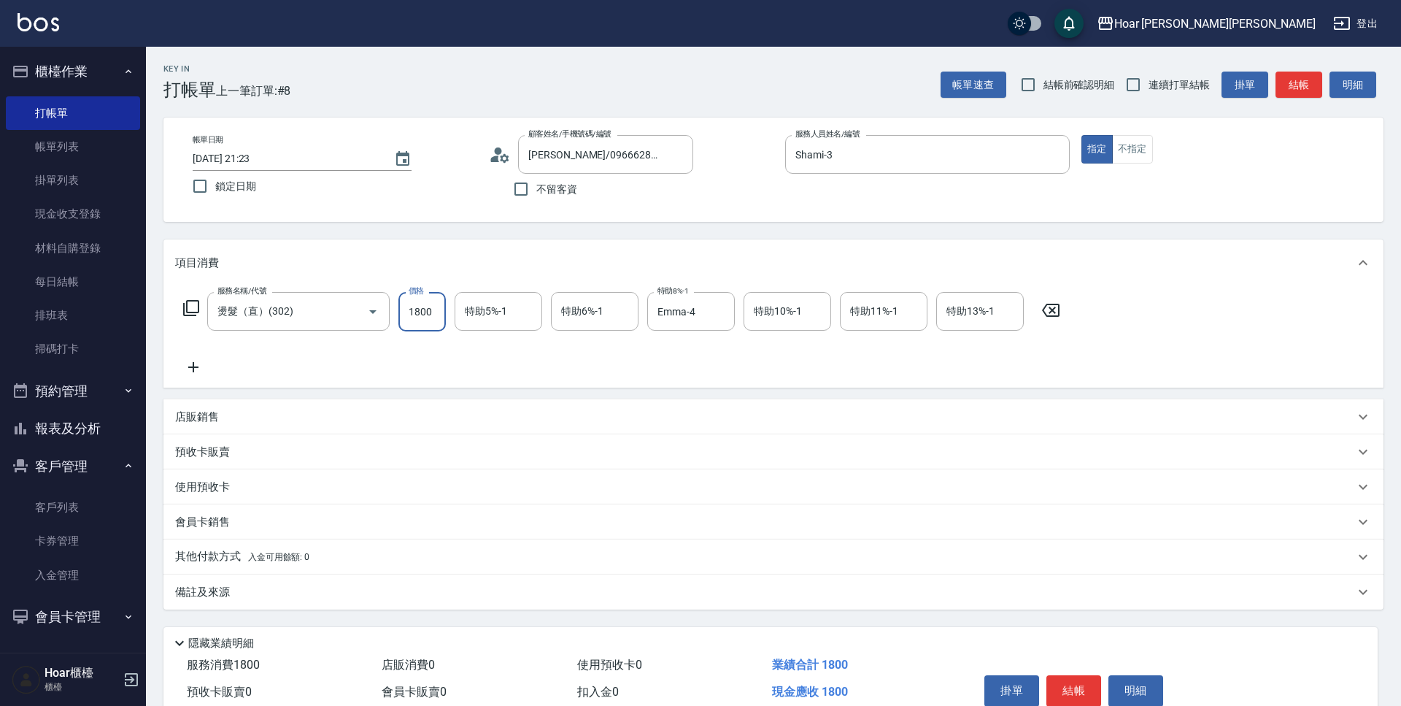
type input "1800"
click at [205, 563] on p "其他付款方式 入金可用餘額: 0" at bounding box center [242, 557] width 134 height 16
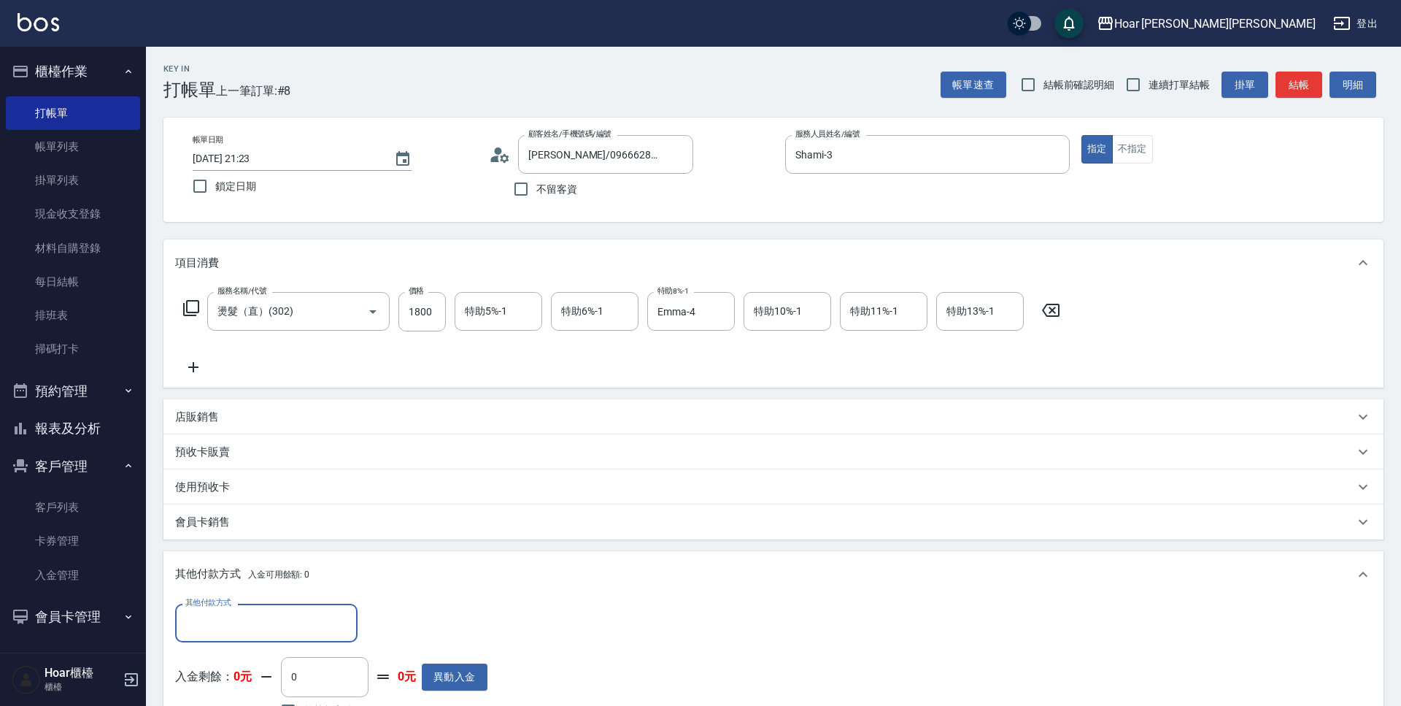
click at [275, 617] on input "其他付款方式" at bounding box center [266, 623] width 169 height 26
click at [236, 563] on span "轉帳匯款" at bounding box center [266, 561] width 182 height 24
type input "轉帳匯款"
click at [422, 636] on input "0" at bounding box center [420, 622] width 109 height 39
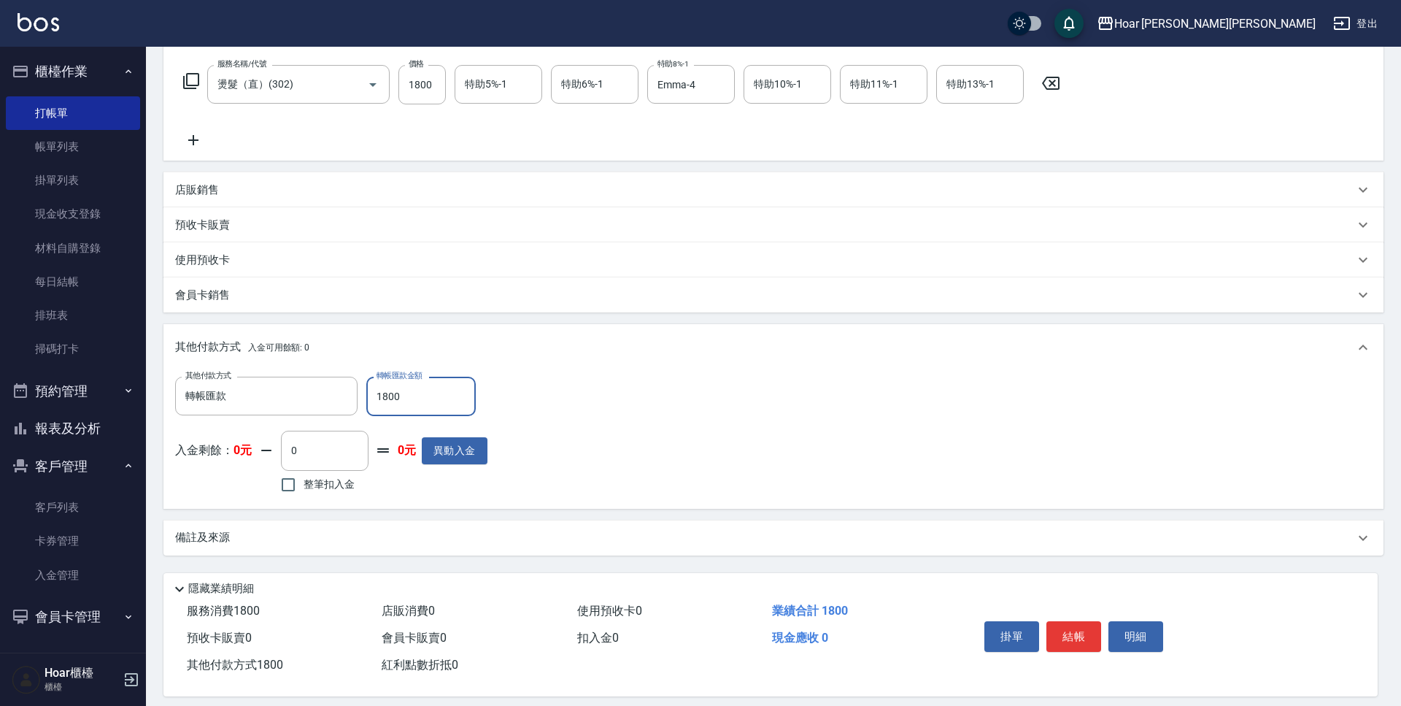
scroll to position [242, 0]
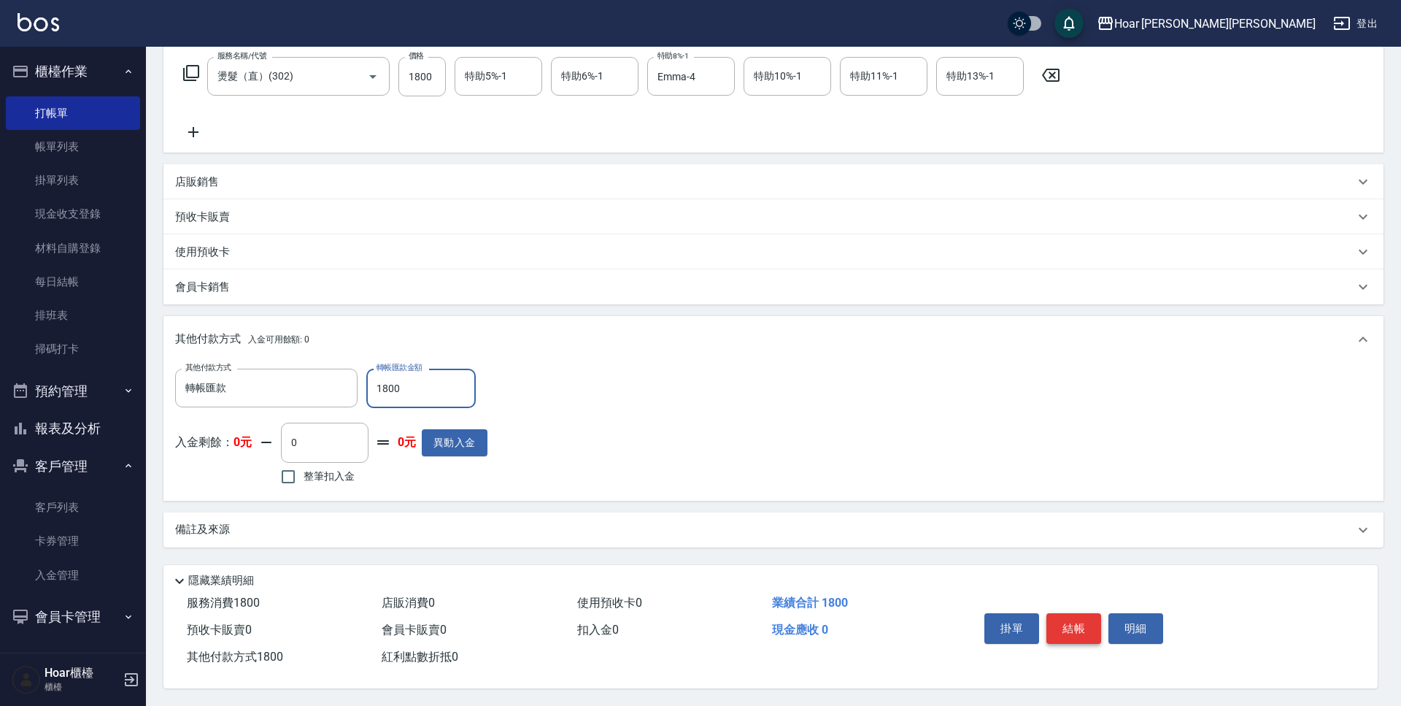
type input "1800"
click at [1071, 628] on button "結帳" at bounding box center [1073, 628] width 55 height 31
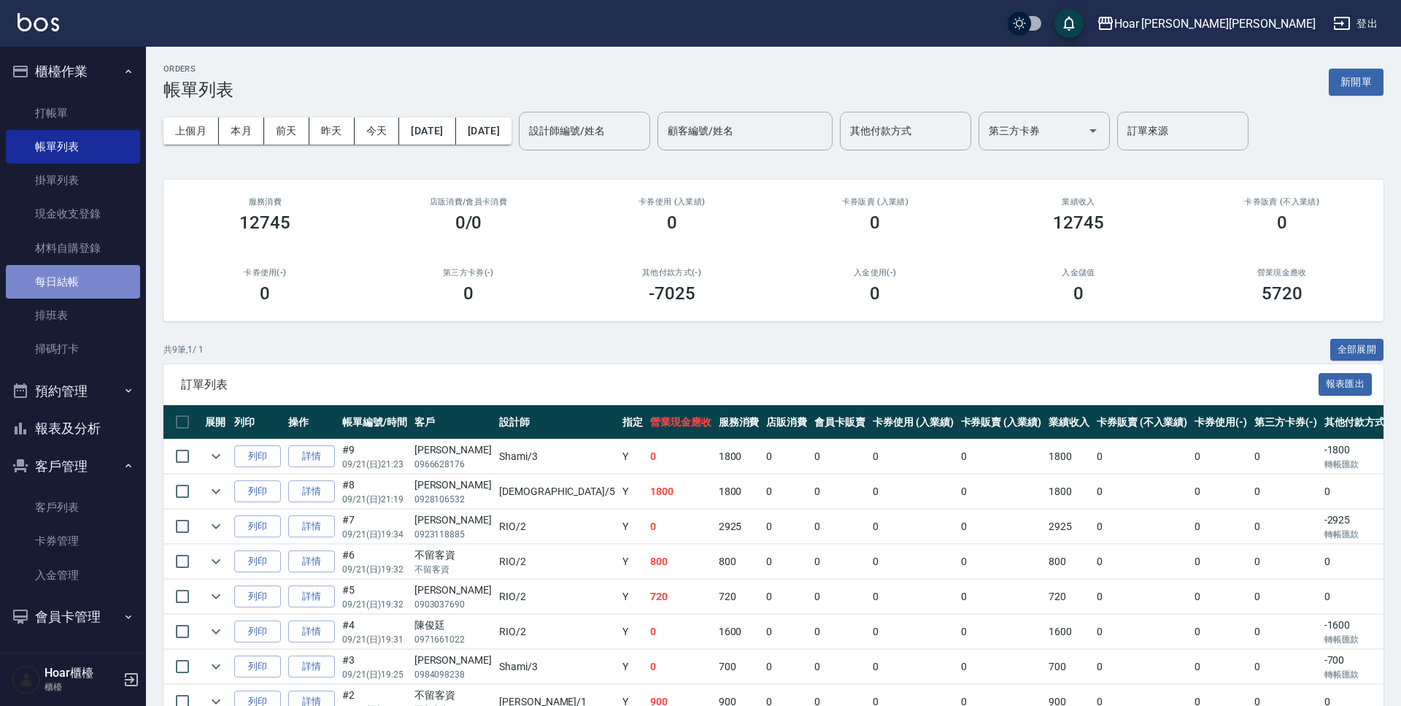
click at [85, 282] on link "每日結帳" at bounding box center [73, 282] width 134 height 34
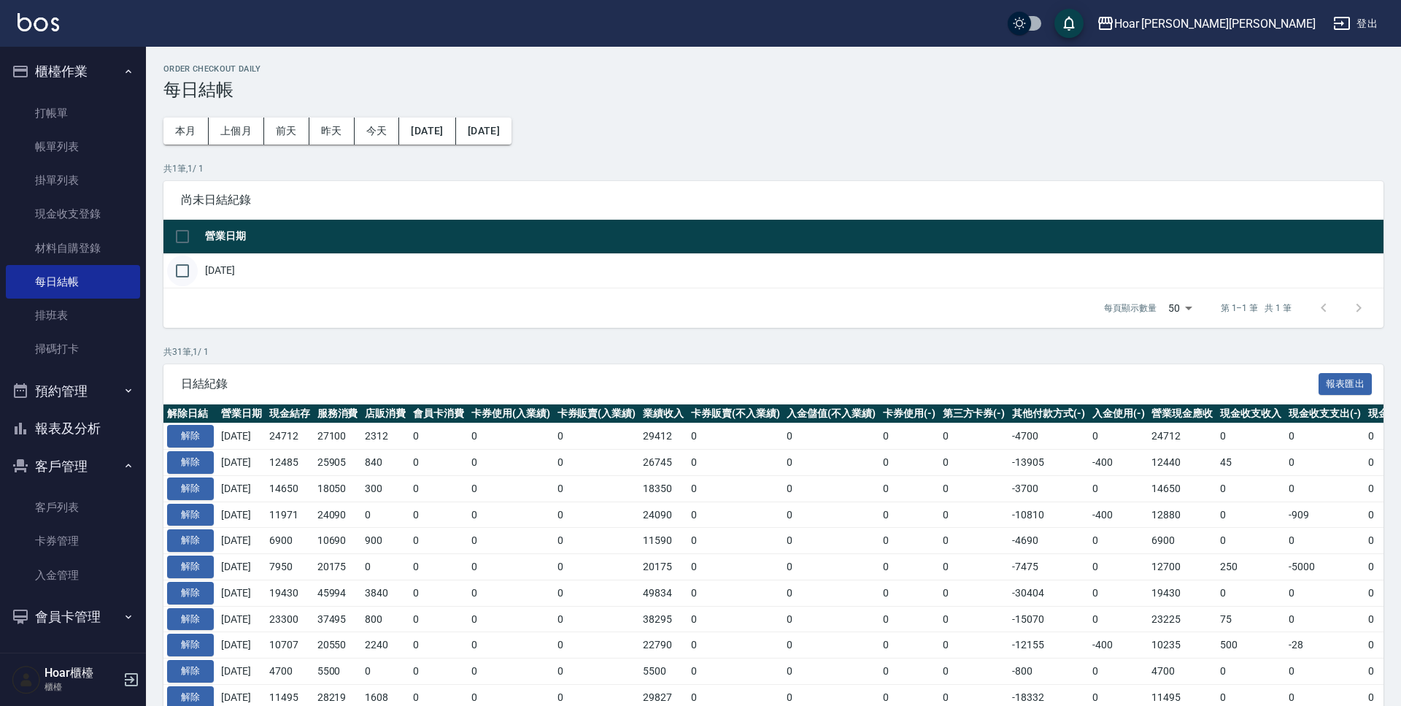
click at [180, 266] on input "checkbox" at bounding box center [182, 270] width 31 height 31
checkbox input "true"
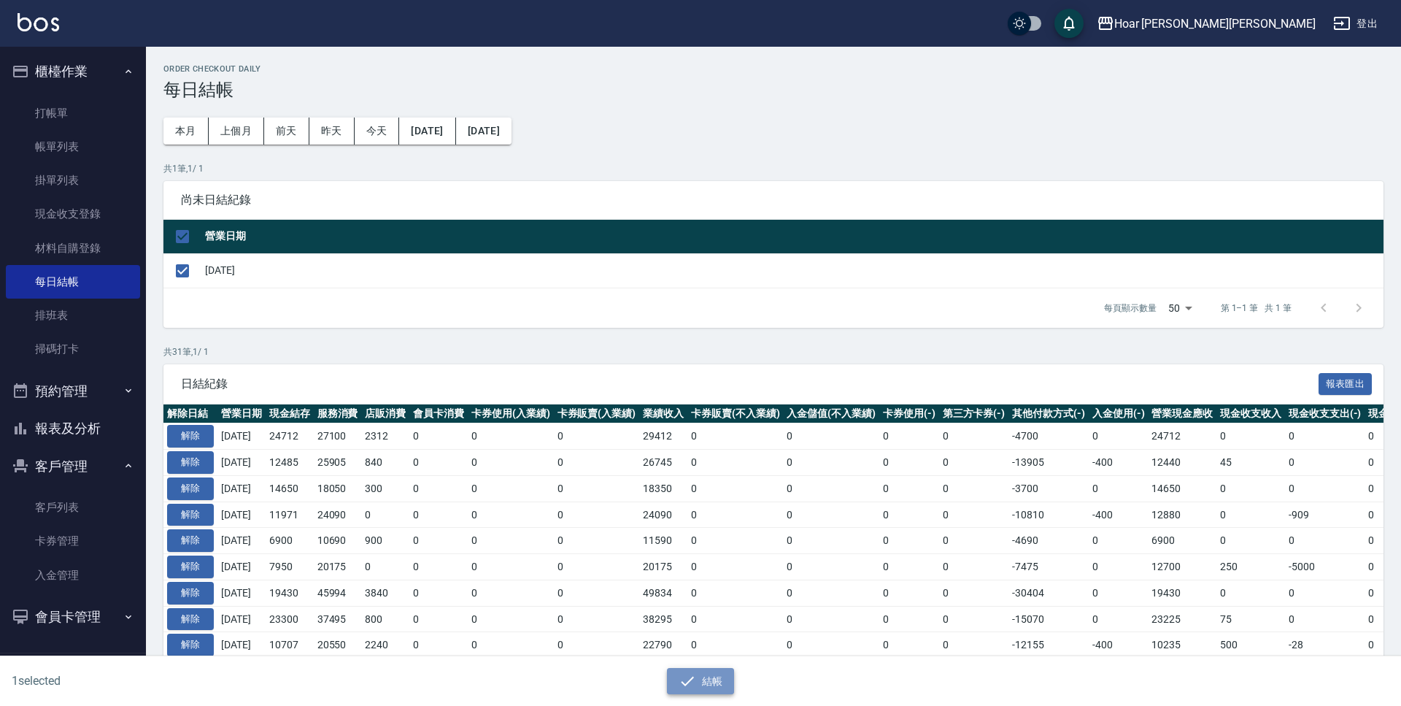
click at [705, 687] on button "結帳" at bounding box center [701, 681] width 68 height 27
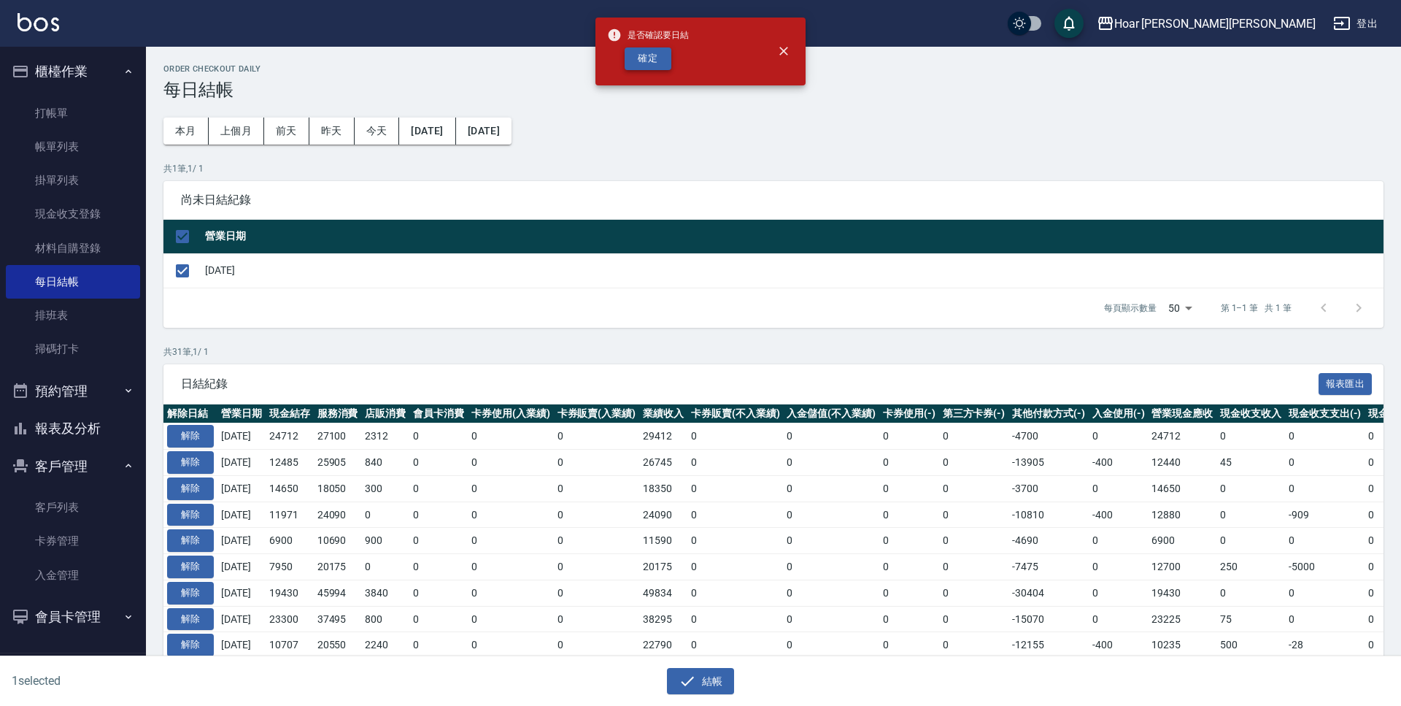
click at [665, 56] on button "確定" at bounding box center [648, 58] width 47 height 23
checkbox input "false"
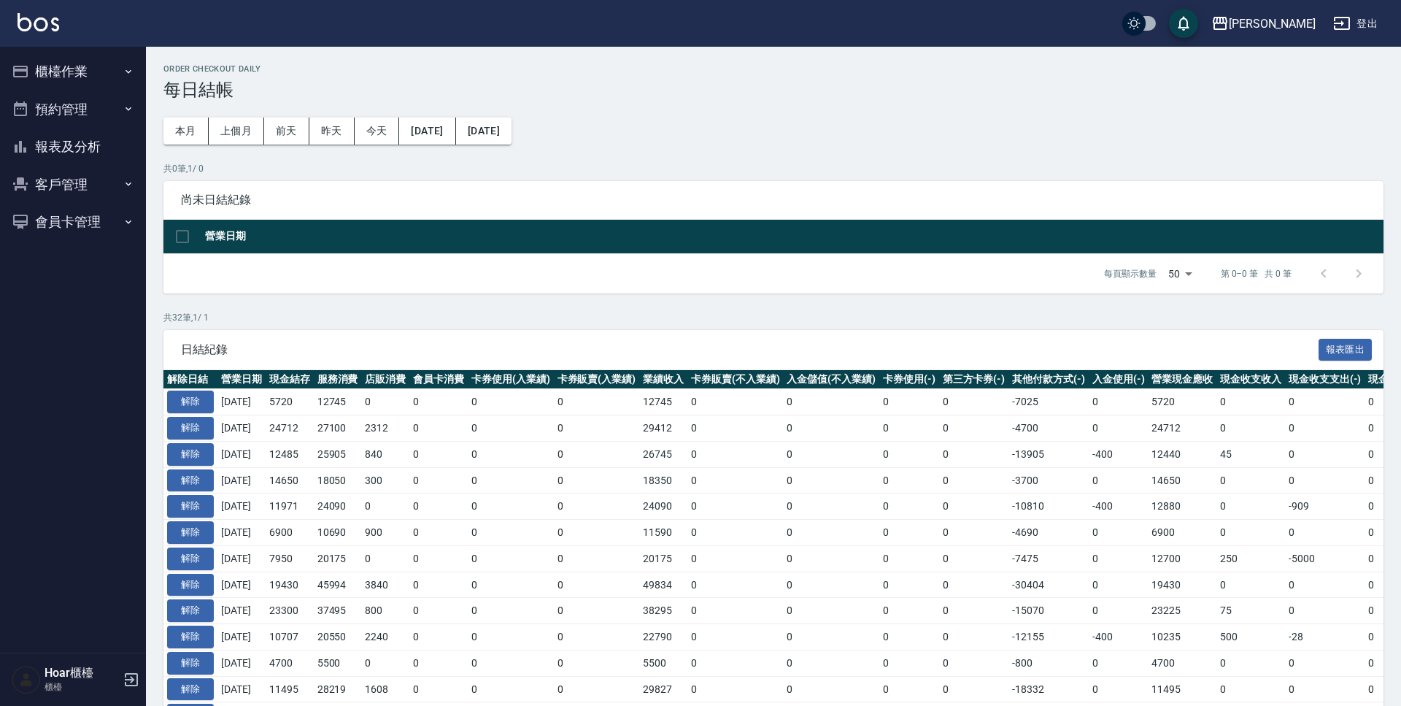
drag, startPoint x: 72, startPoint y: 72, endPoint x: 74, endPoint y: 93, distance: 21.2
click at [73, 72] on button "櫃檯作業" at bounding box center [73, 72] width 134 height 38
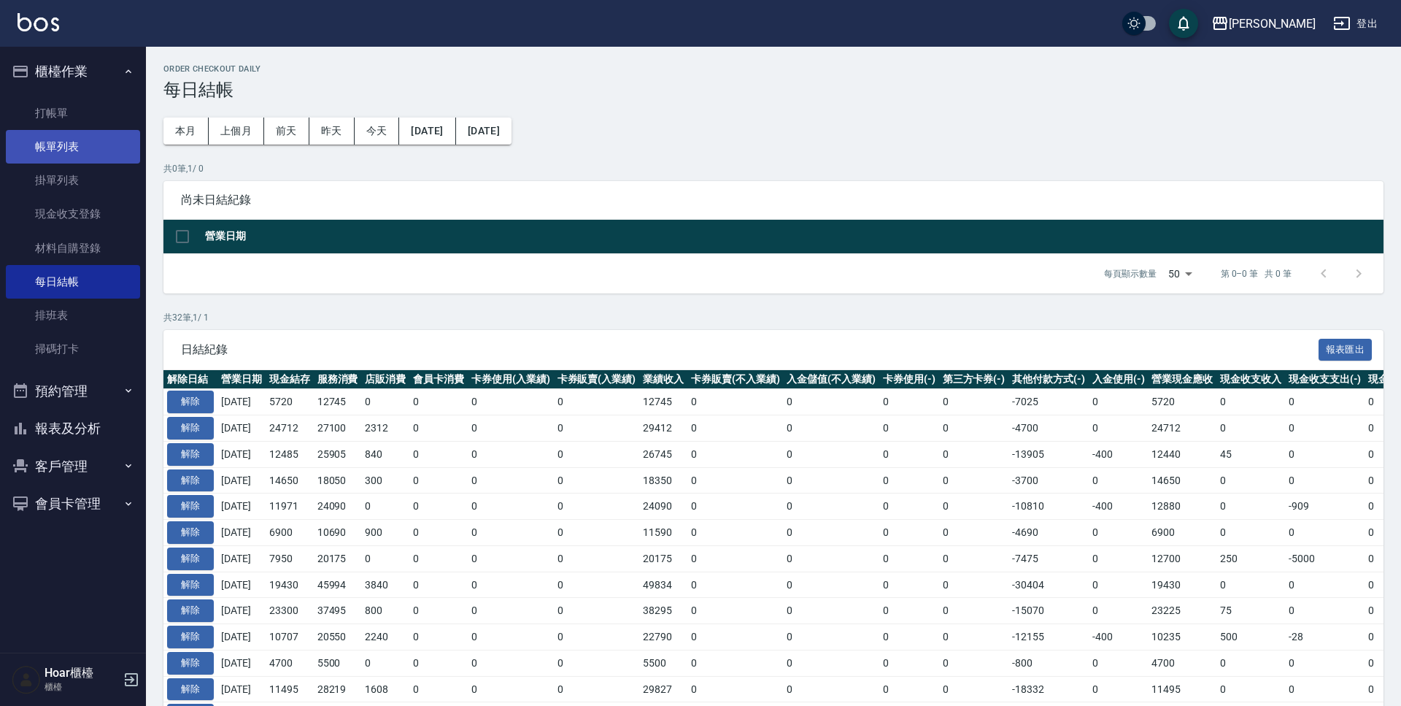
click at [66, 141] on link "帳單列表" at bounding box center [73, 147] width 134 height 34
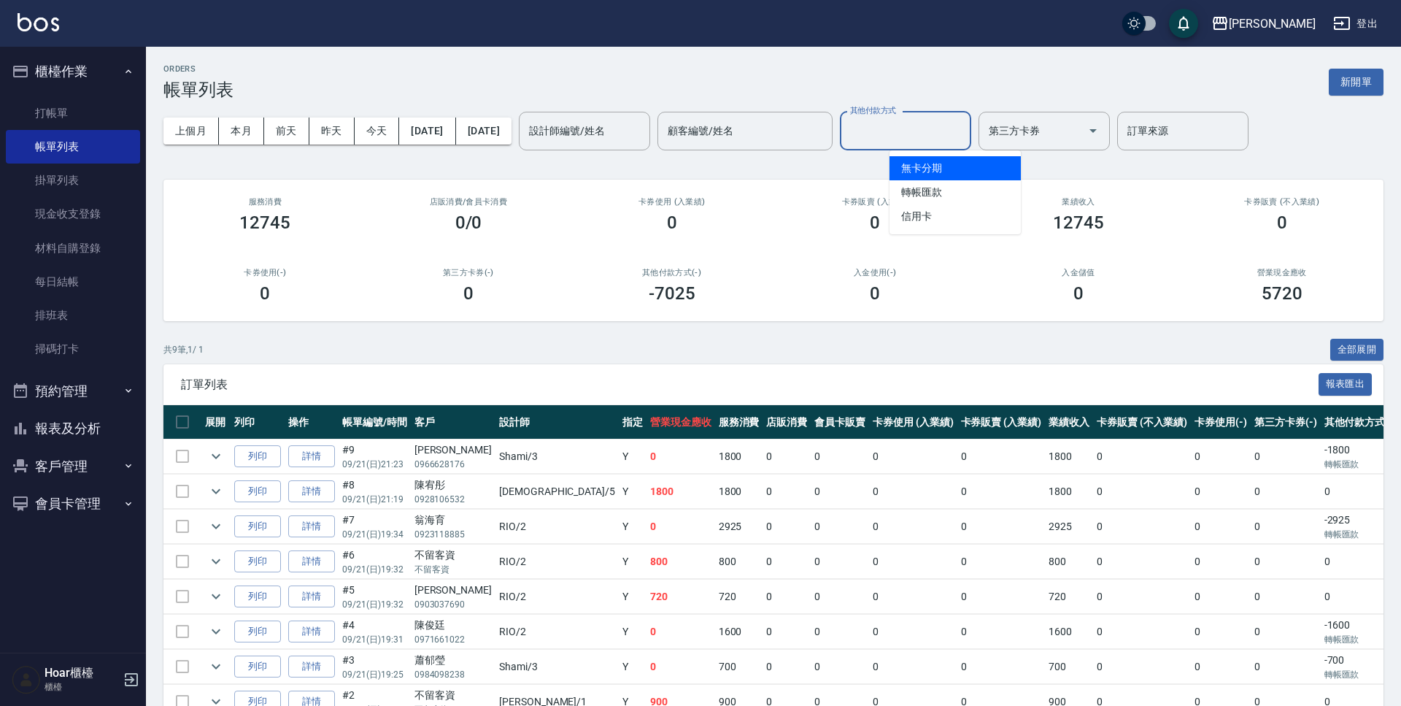
drag, startPoint x: 927, startPoint y: 136, endPoint x: 918, endPoint y: 171, distance: 36.1
click at [925, 139] on input "其他付款方式" at bounding box center [905, 131] width 118 height 26
click at [906, 212] on span "信用卡" at bounding box center [954, 216] width 131 height 24
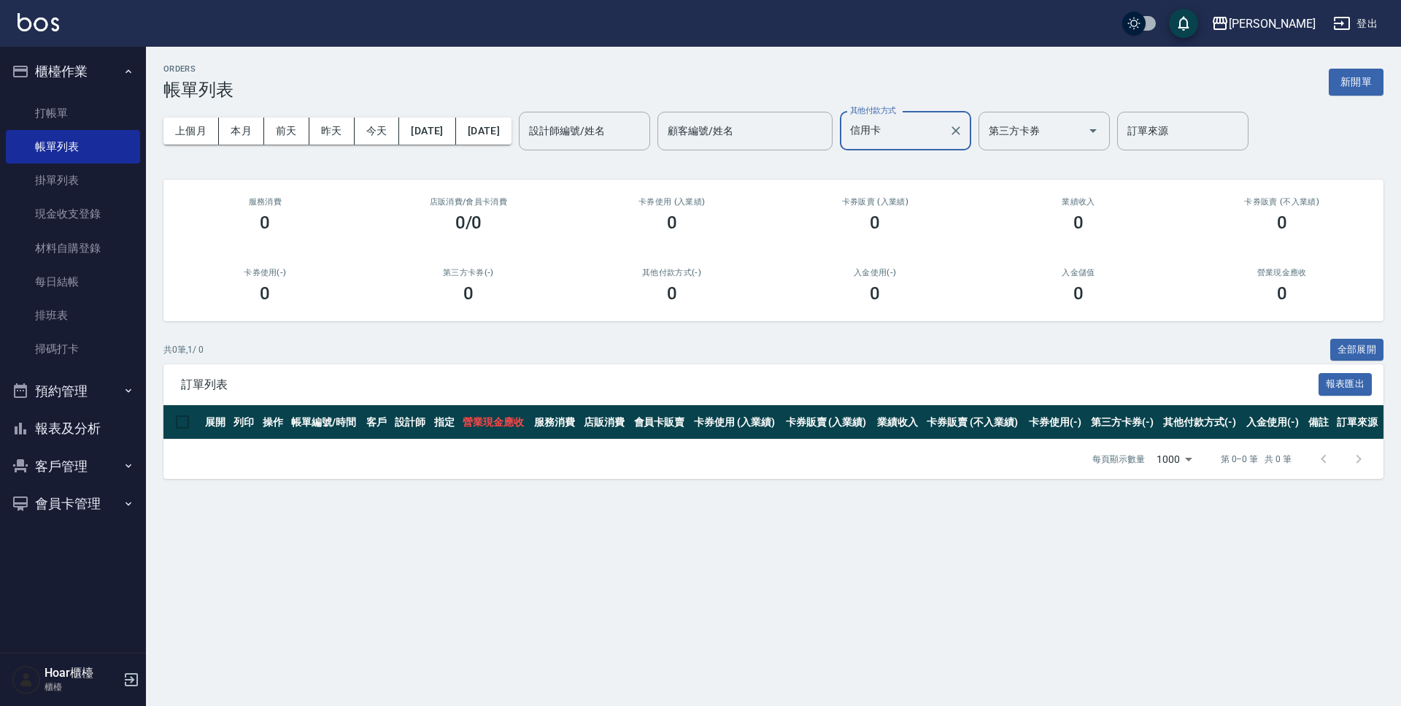
click at [927, 136] on input "信用卡" at bounding box center [894, 131] width 96 height 26
click at [926, 182] on span "轉帳匯款" at bounding box center [954, 192] width 131 height 24
type input "轉帳匯款"
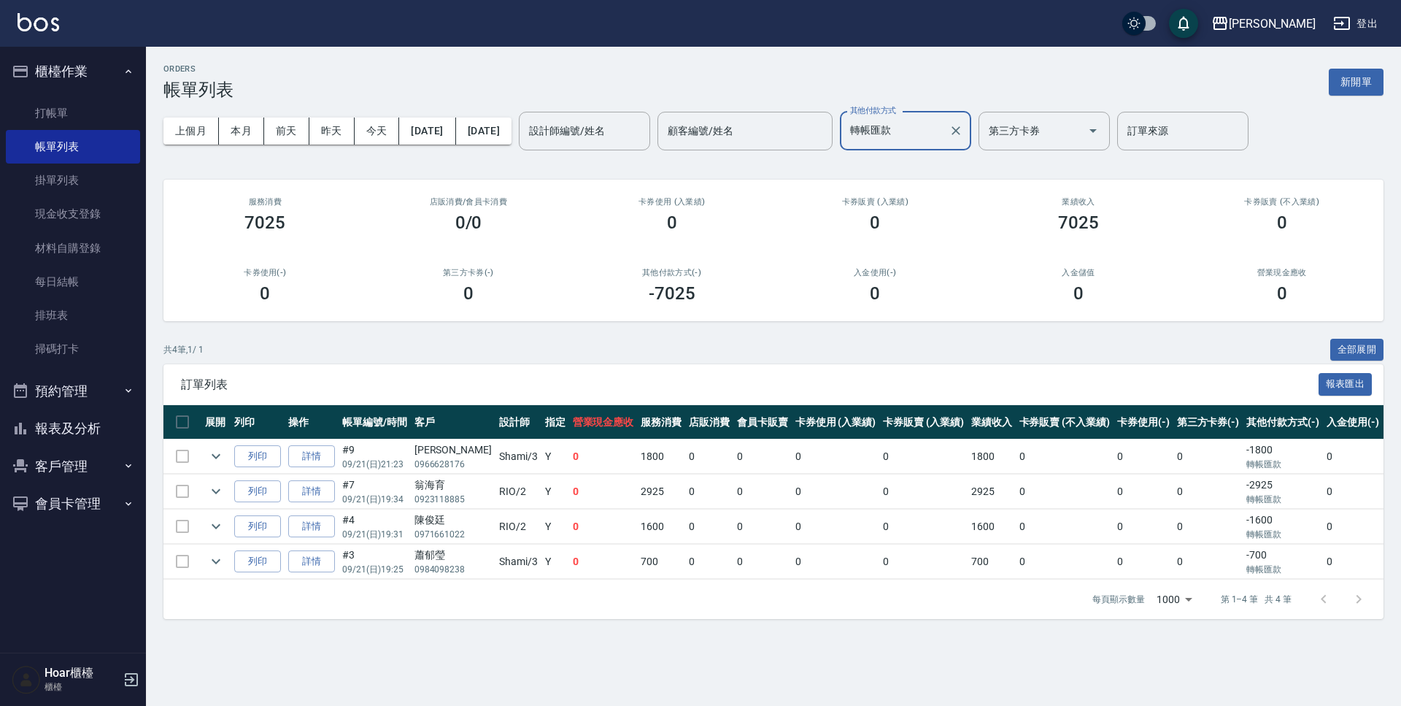
click at [965, 138] on div at bounding box center [955, 131] width 19 height 39
click at [963, 128] on icon "Clear" at bounding box center [956, 130] width 15 height 15
